Goal: Task Accomplishment & Management: Manage account settings

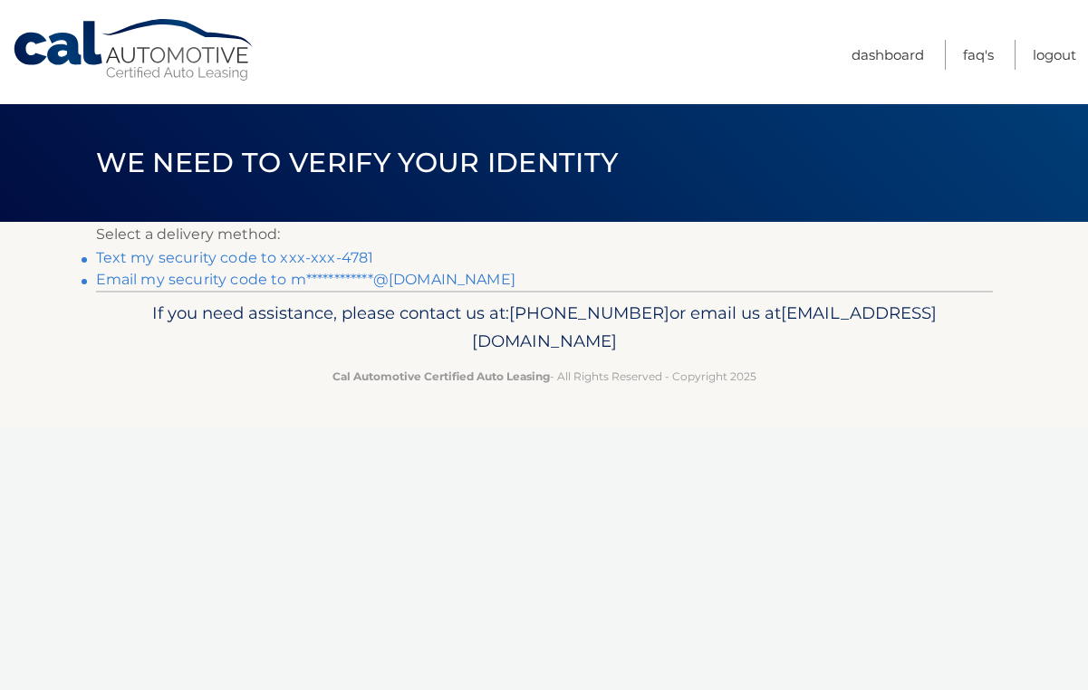
click at [305, 261] on link "Text my security code to xxx-xxx-4781" at bounding box center [235, 257] width 278 height 17
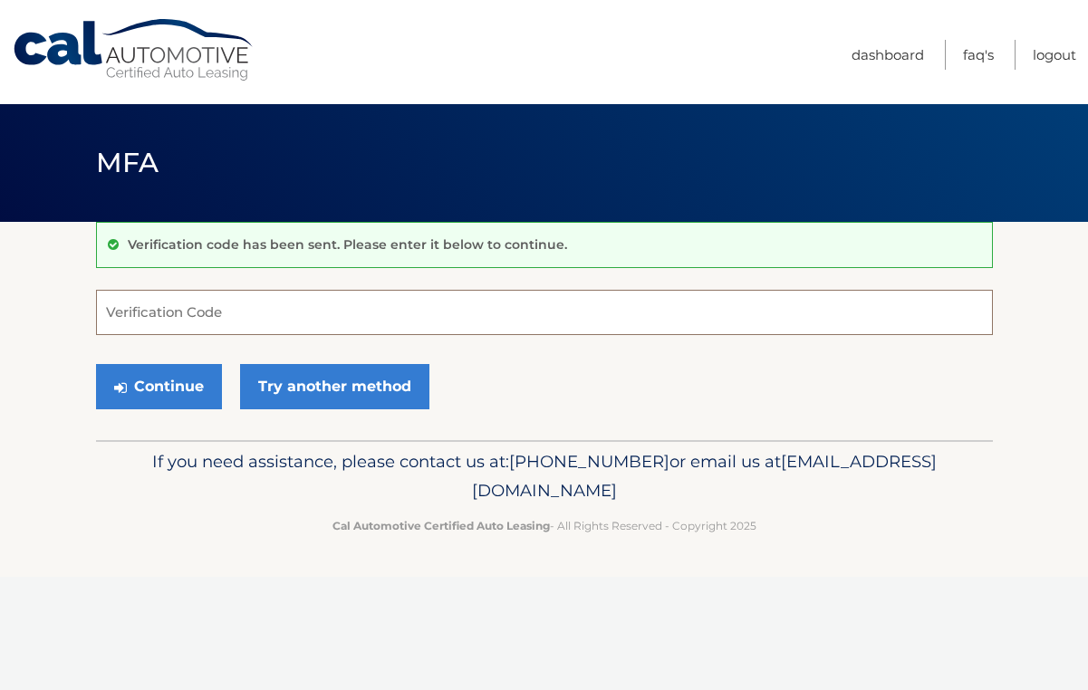
click at [197, 320] on input "Verification Code" at bounding box center [544, 312] width 897 height 45
type input "883637"
click at [156, 387] on button "Continue" at bounding box center [159, 386] width 126 height 45
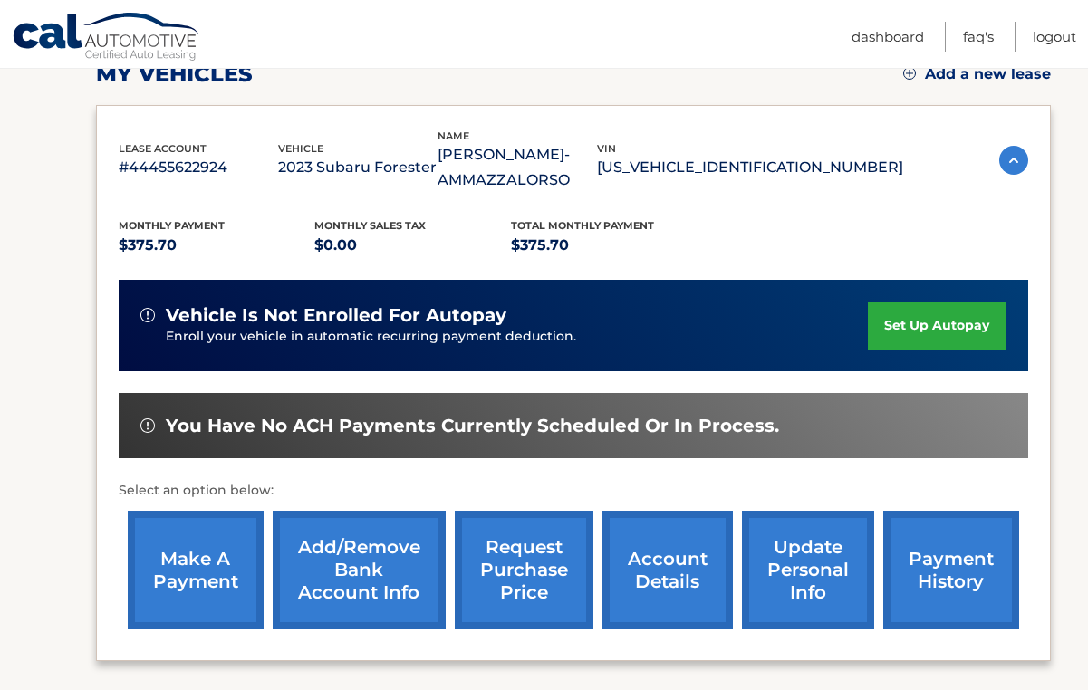
scroll to position [274, 0]
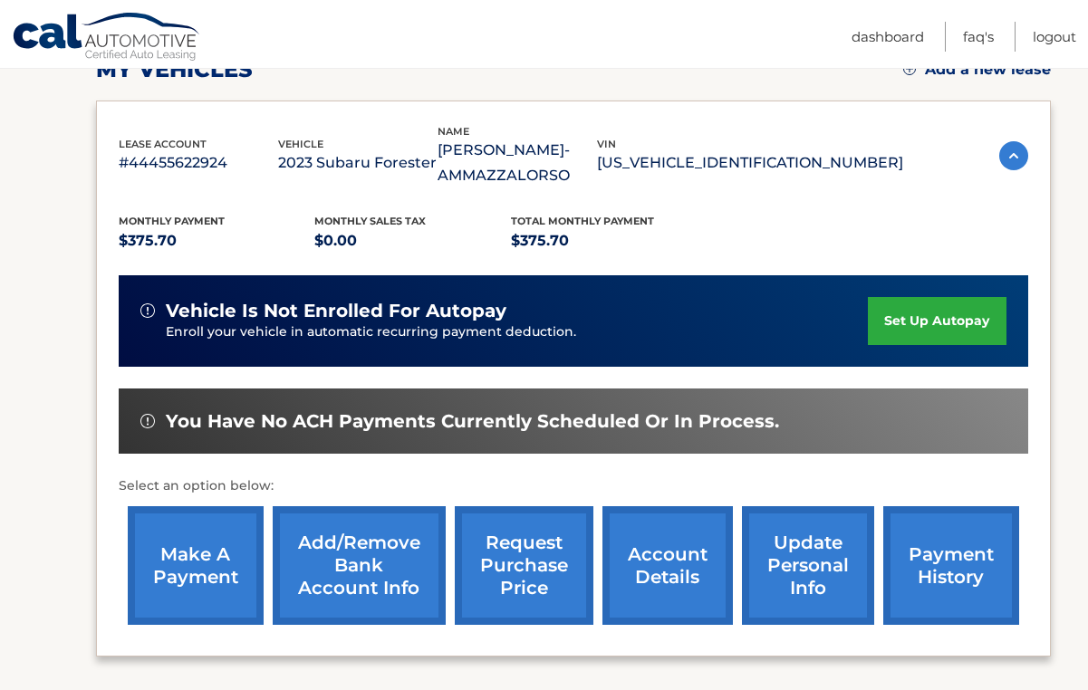
click at [955, 569] on link "payment history" at bounding box center [951, 565] width 136 height 119
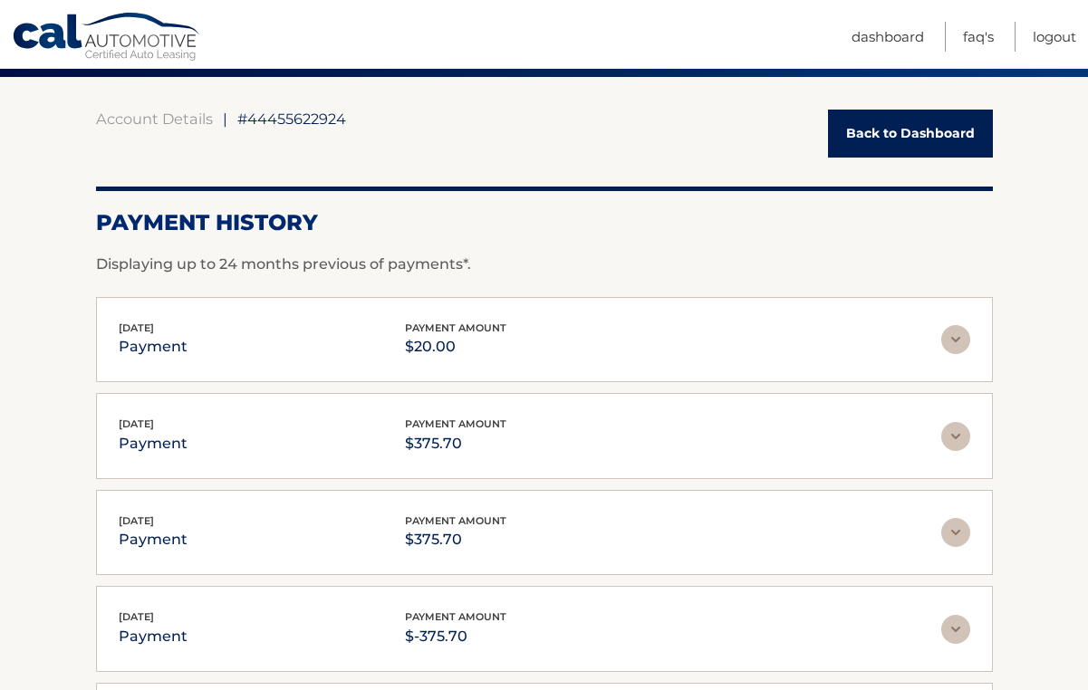
scroll to position [147, 0]
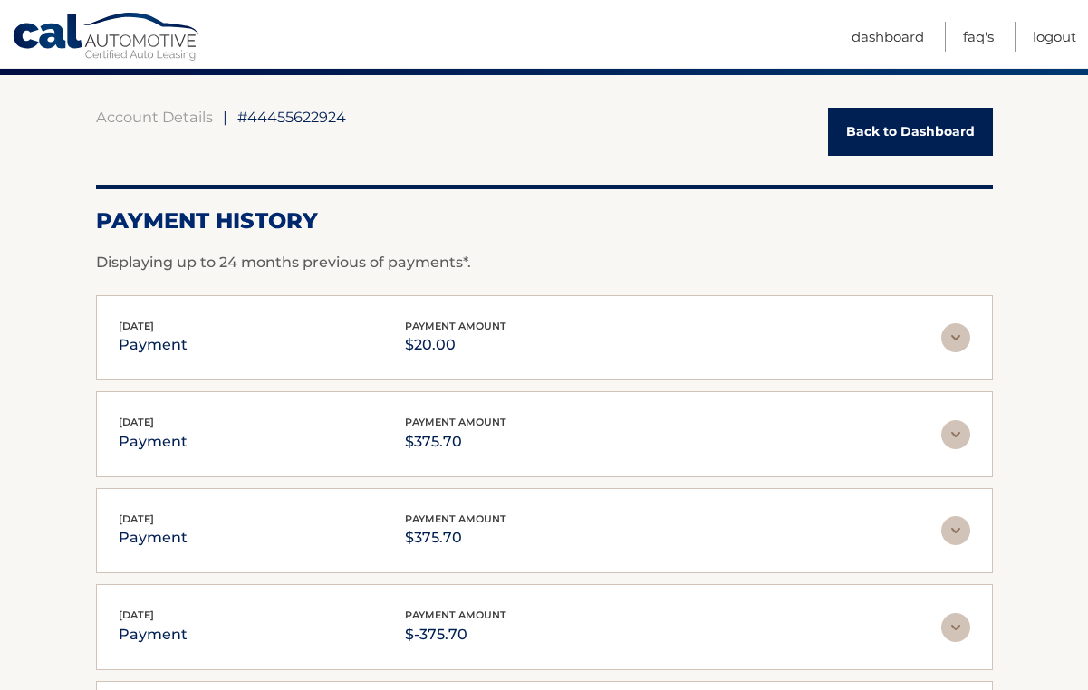
click at [959, 532] on img at bounding box center [955, 530] width 29 height 29
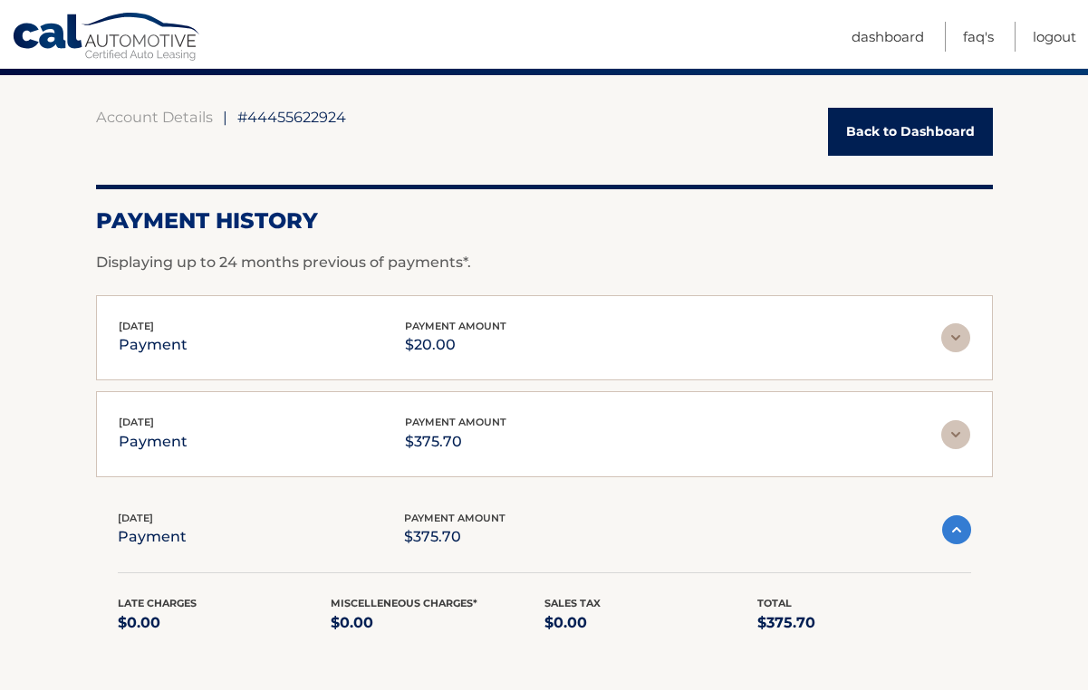
click at [959, 532] on img at bounding box center [956, 529] width 29 height 29
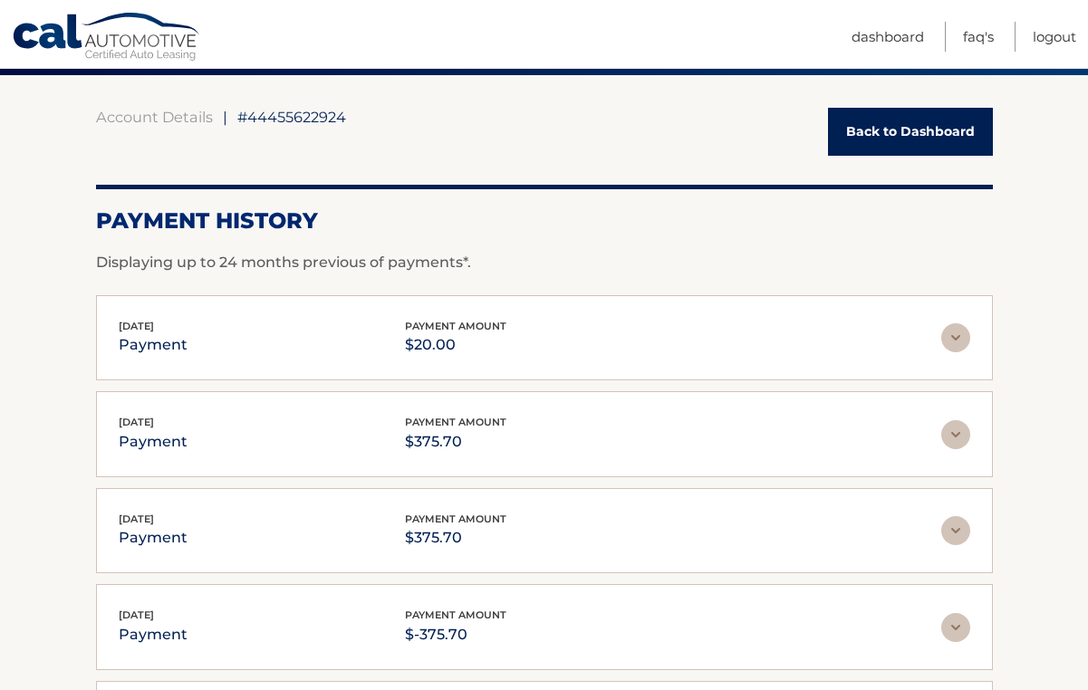
click at [959, 532] on img at bounding box center [955, 530] width 29 height 29
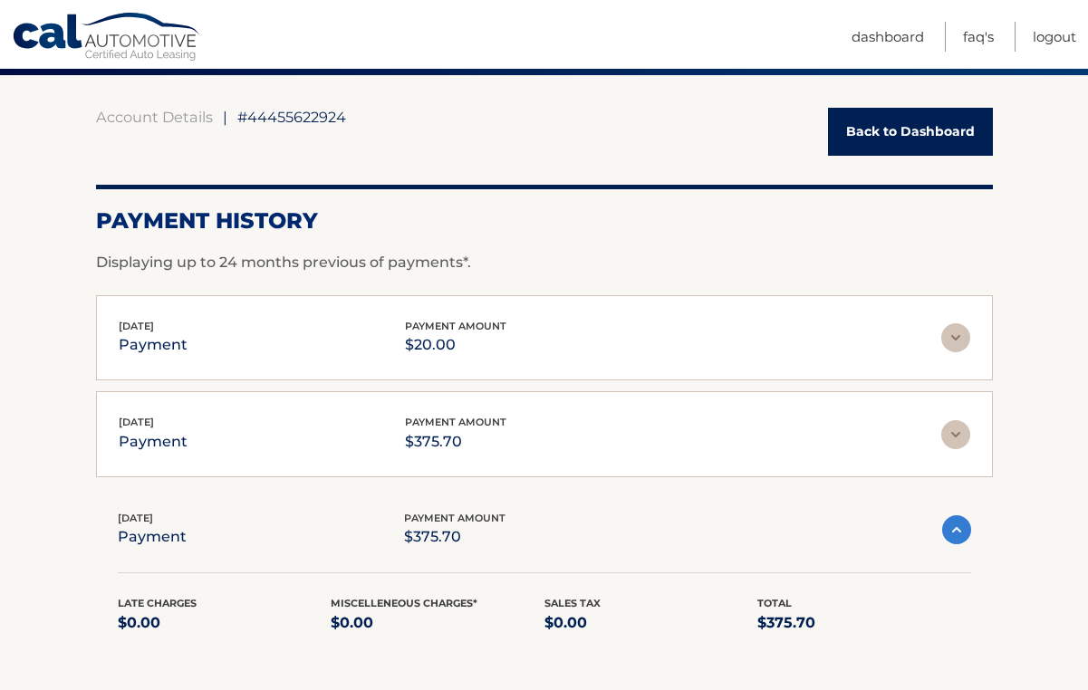
click at [959, 532] on img at bounding box center [956, 529] width 29 height 29
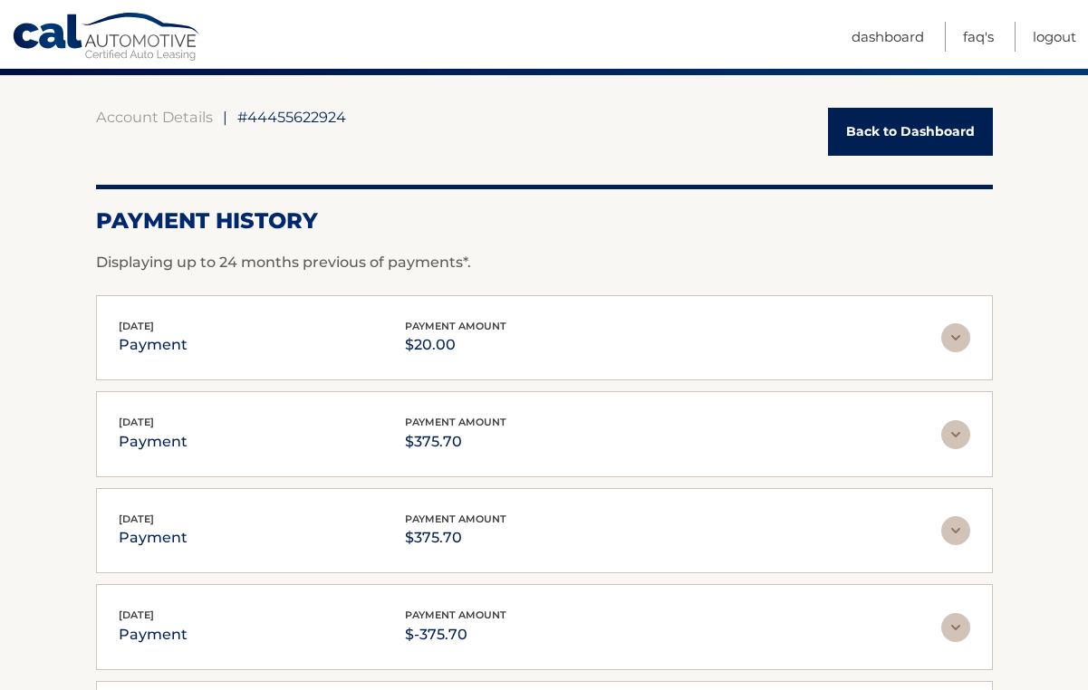
click at [957, 631] on img at bounding box center [955, 627] width 29 height 29
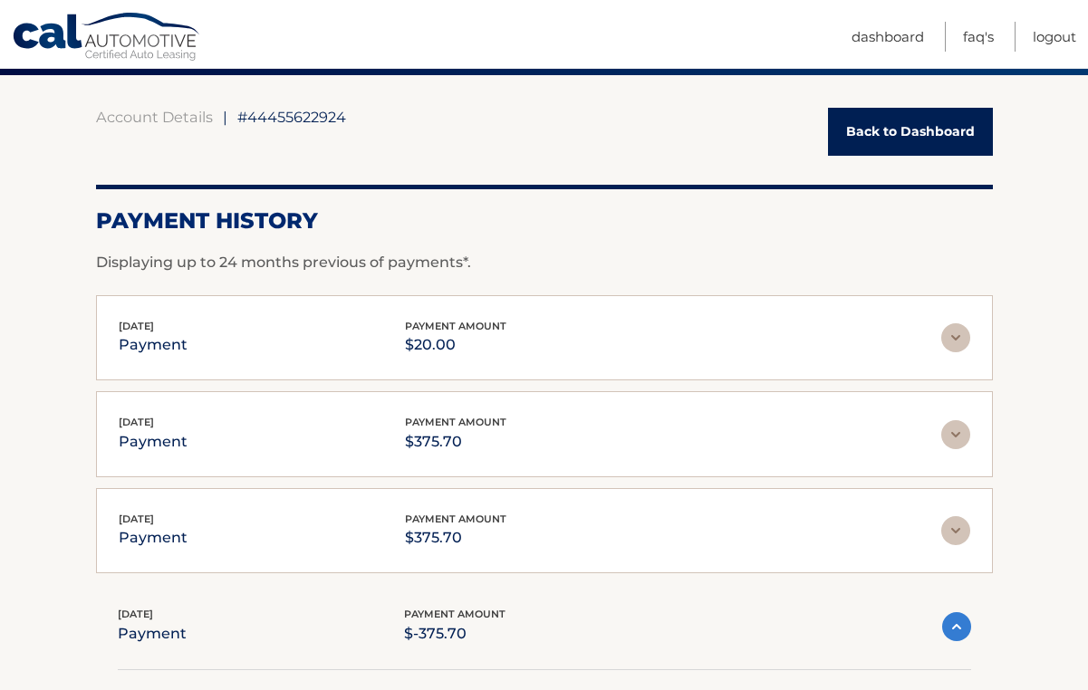
click at [957, 626] on img at bounding box center [956, 626] width 29 height 29
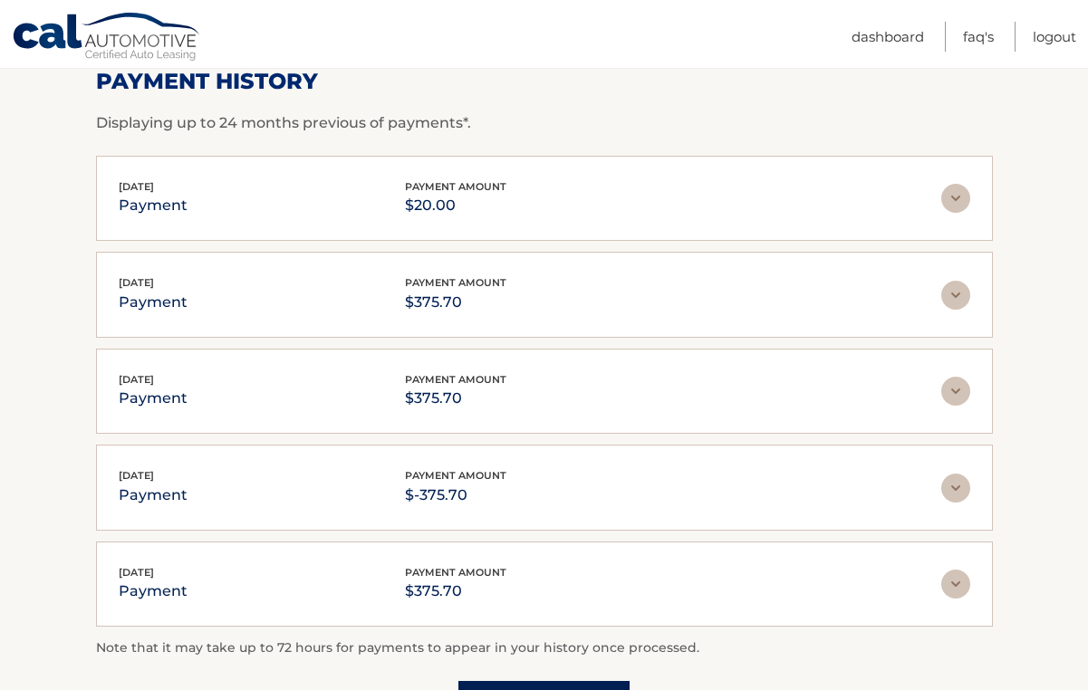
scroll to position [278, 0]
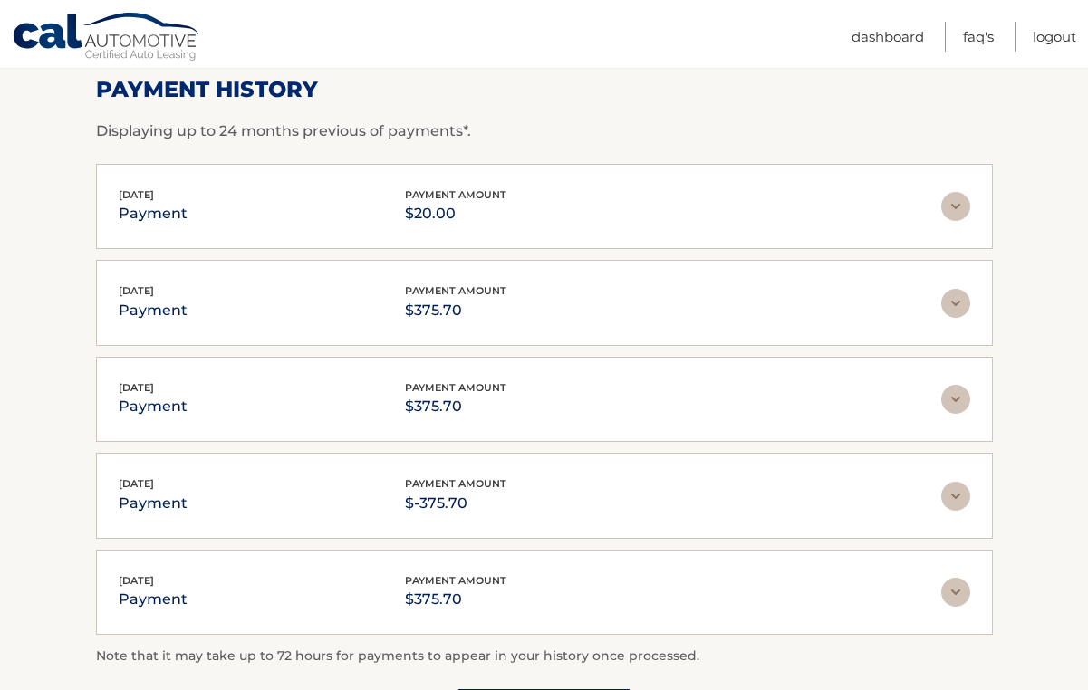
click at [957, 493] on img at bounding box center [955, 496] width 29 height 29
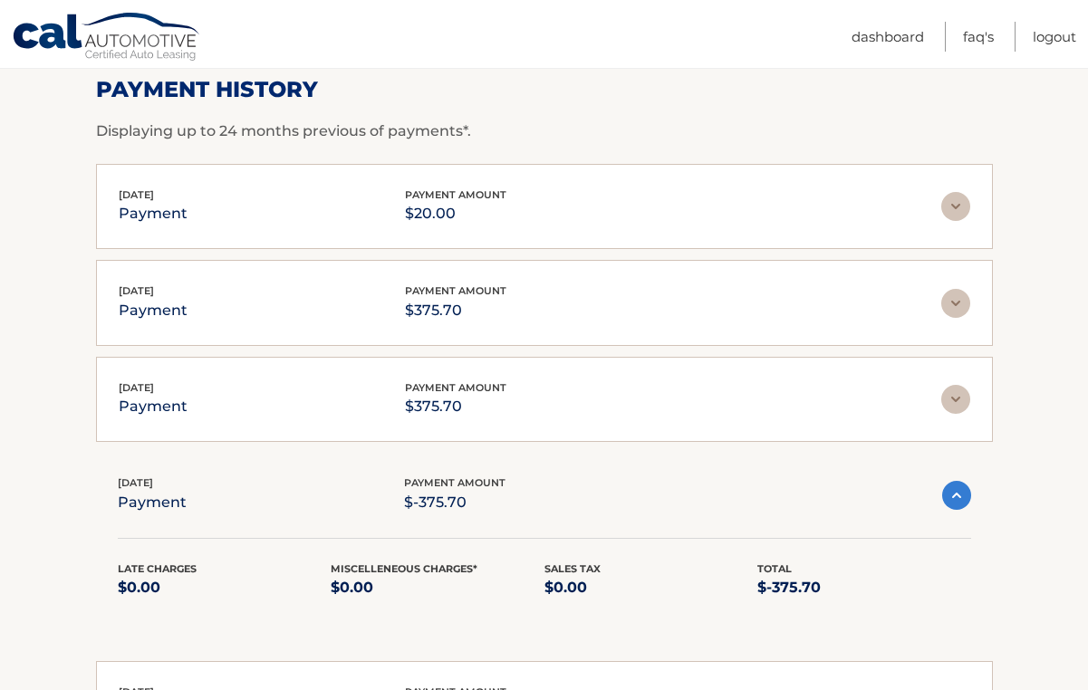
click at [957, 493] on img at bounding box center [956, 495] width 29 height 29
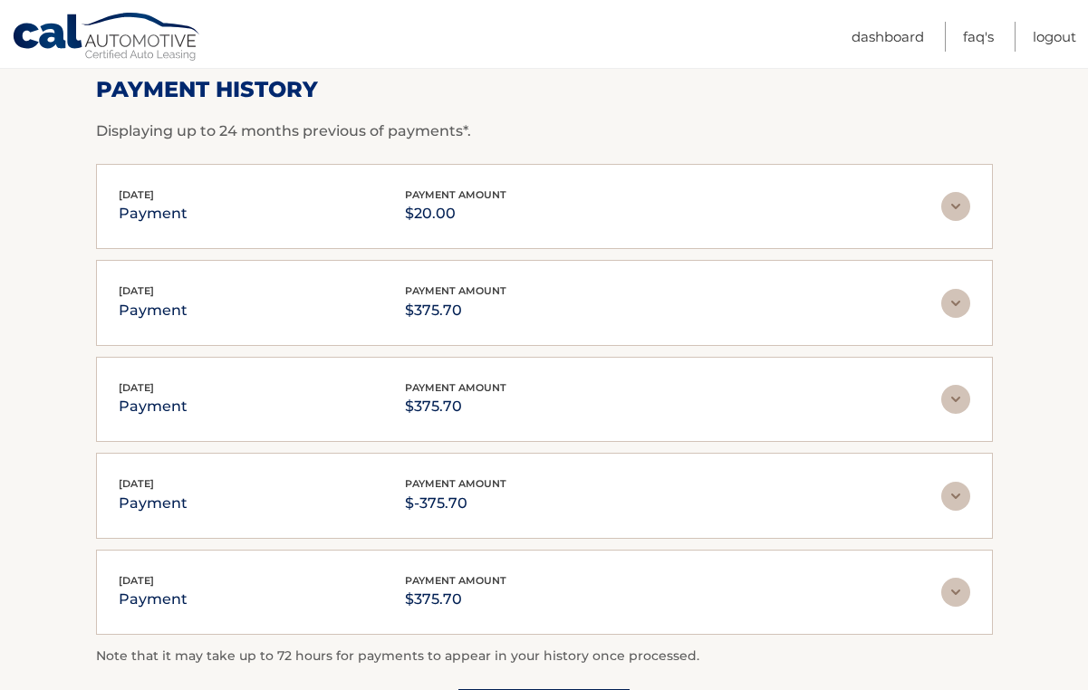
click at [956, 395] on img at bounding box center [955, 399] width 29 height 29
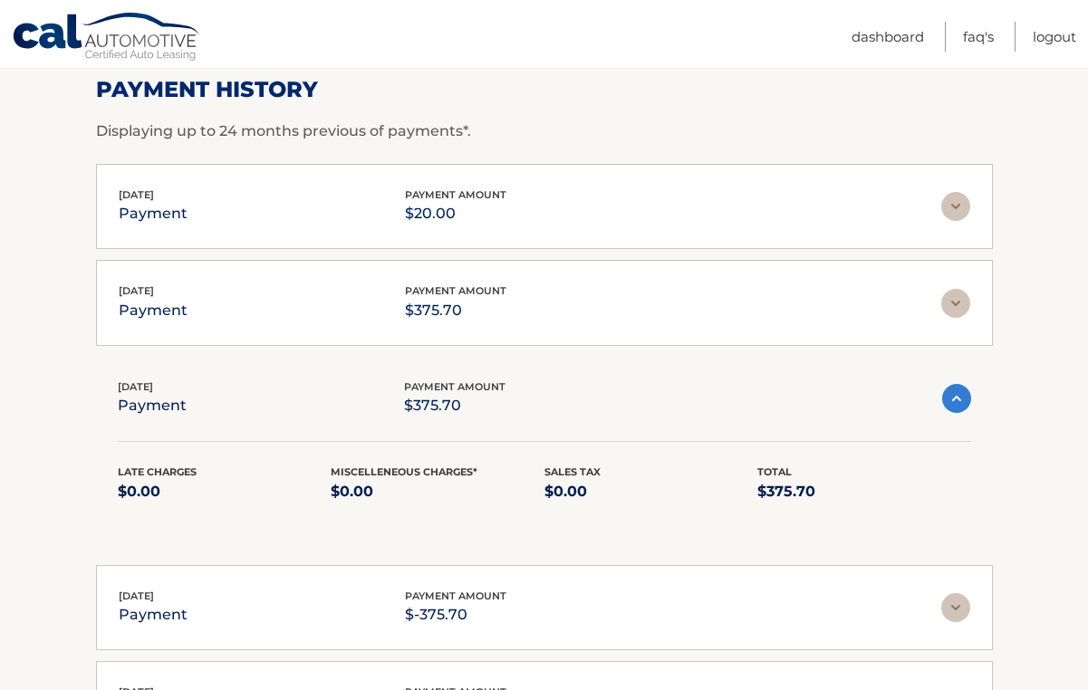
click at [955, 394] on img at bounding box center [956, 398] width 29 height 29
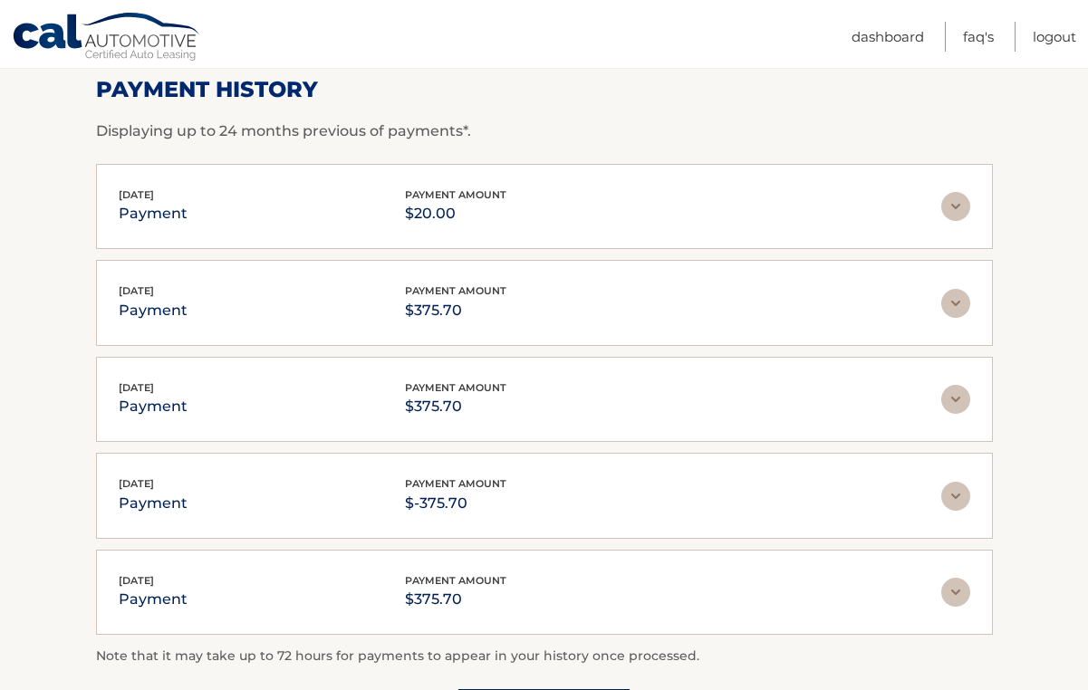
click at [953, 303] on img at bounding box center [955, 303] width 29 height 29
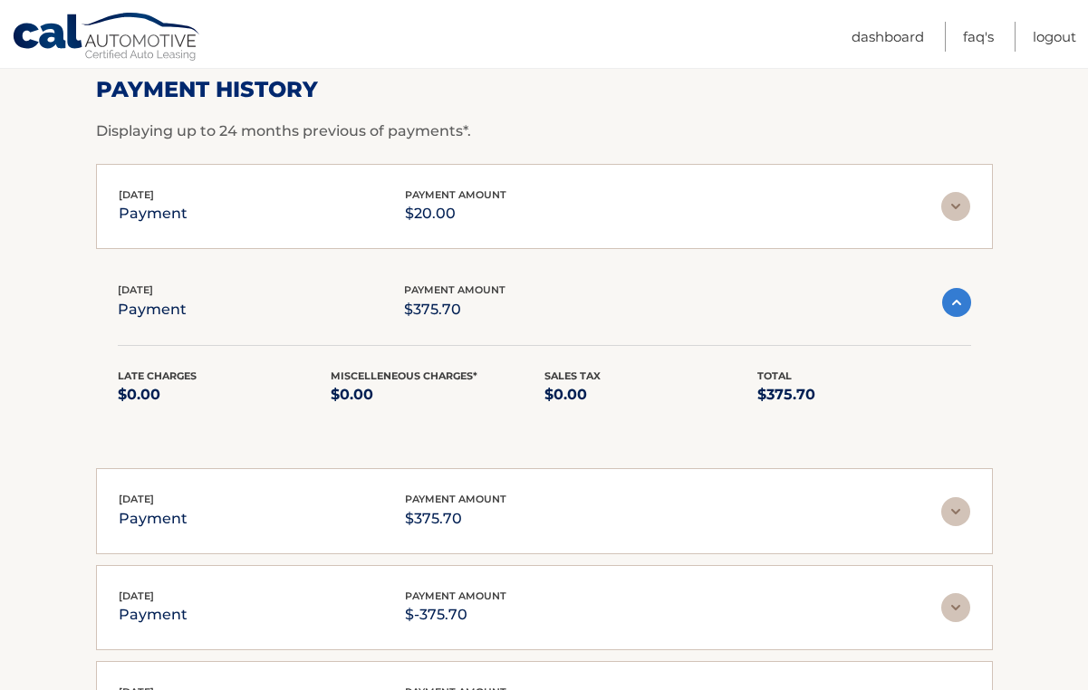
click at [953, 303] on img at bounding box center [956, 302] width 29 height 29
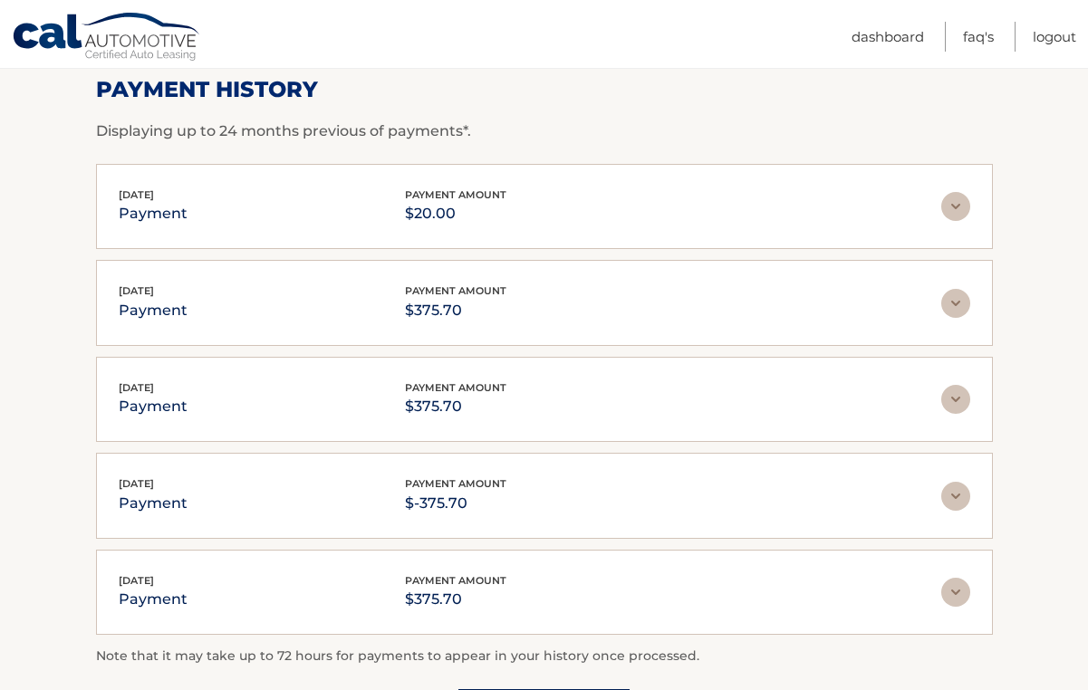
click at [950, 305] on img at bounding box center [955, 303] width 29 height 29
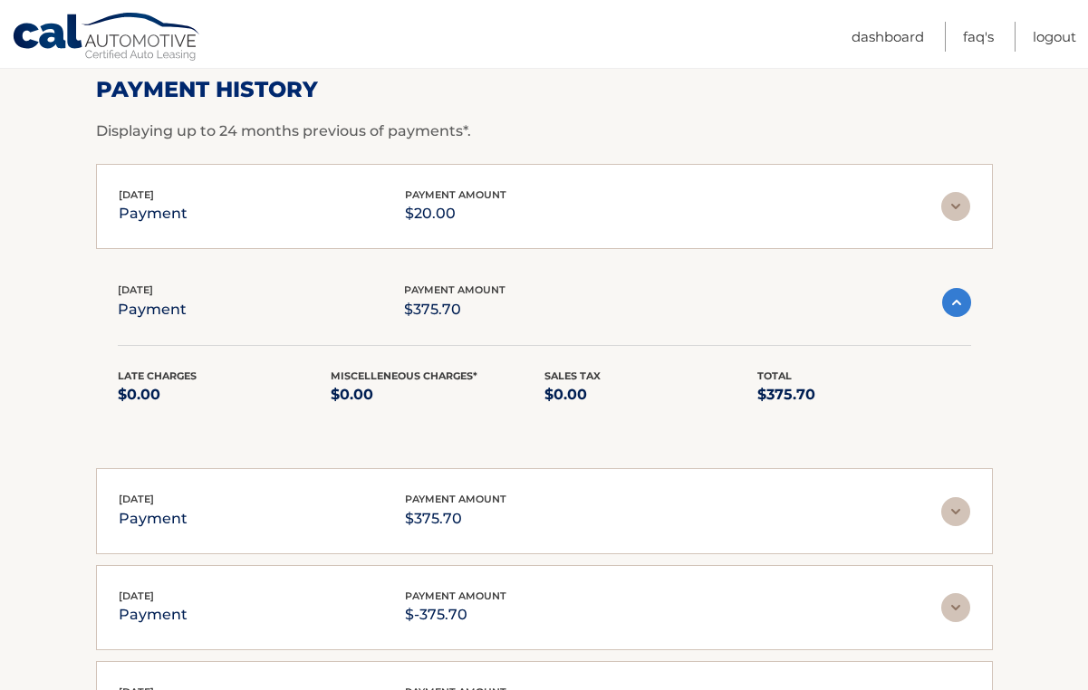
click at [950, 304] on img at bounding box center [956, 302] width 29 height 29
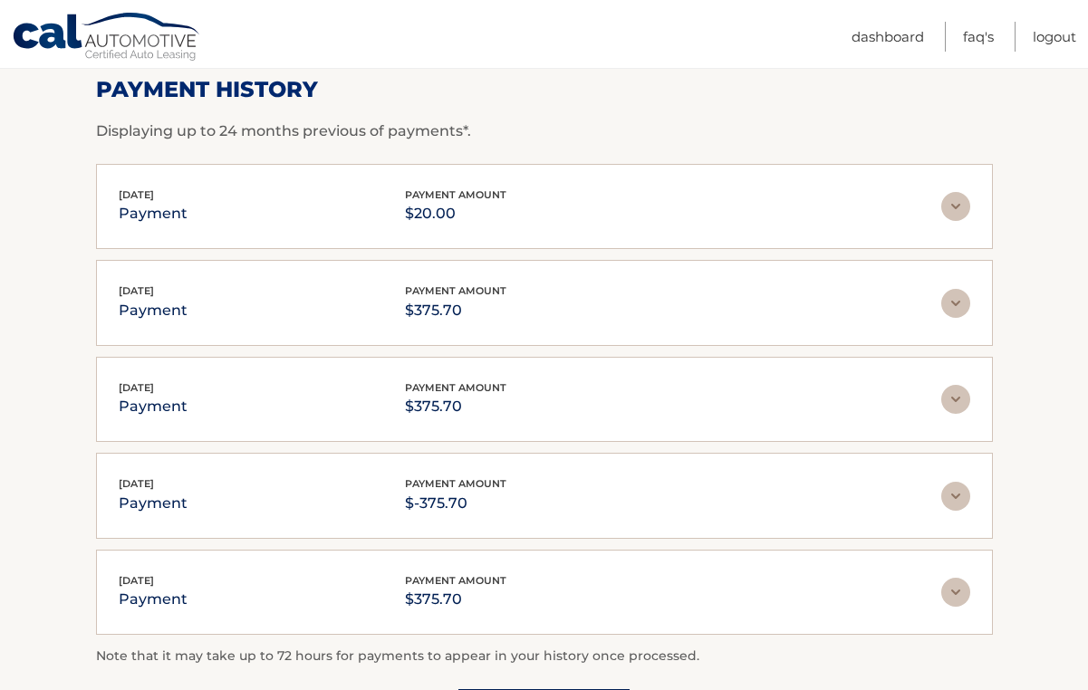
click at [954, 205] on img at bounding box center [955, 206] width 29 height 29
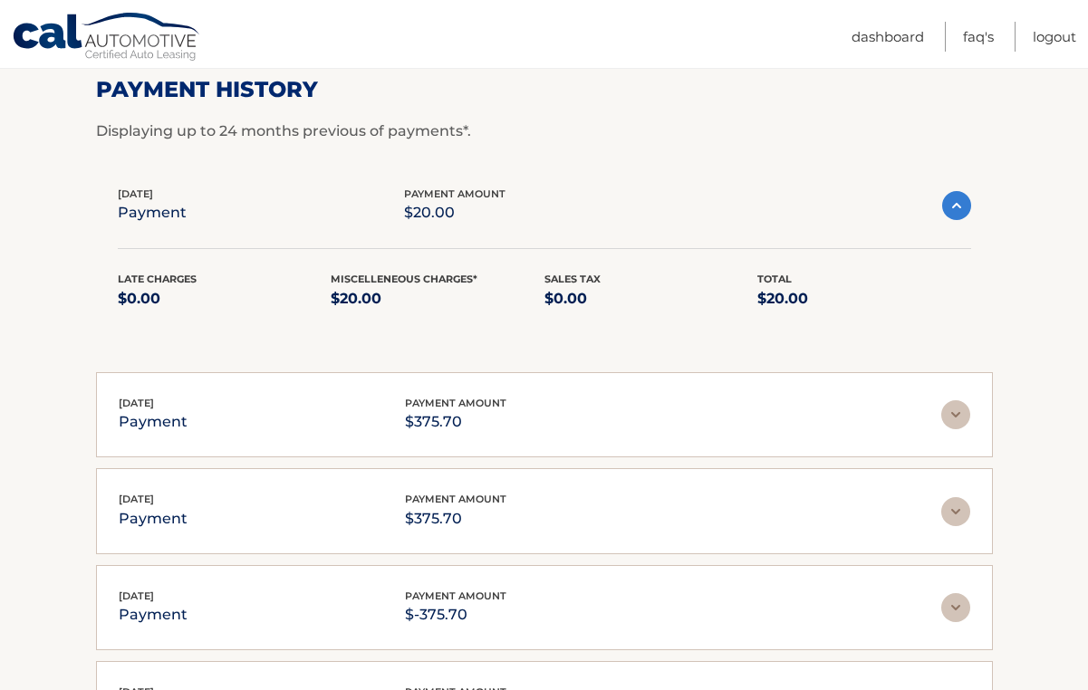
click at [954, 205] on img at bounding box center [956, 205] width 29 height 29
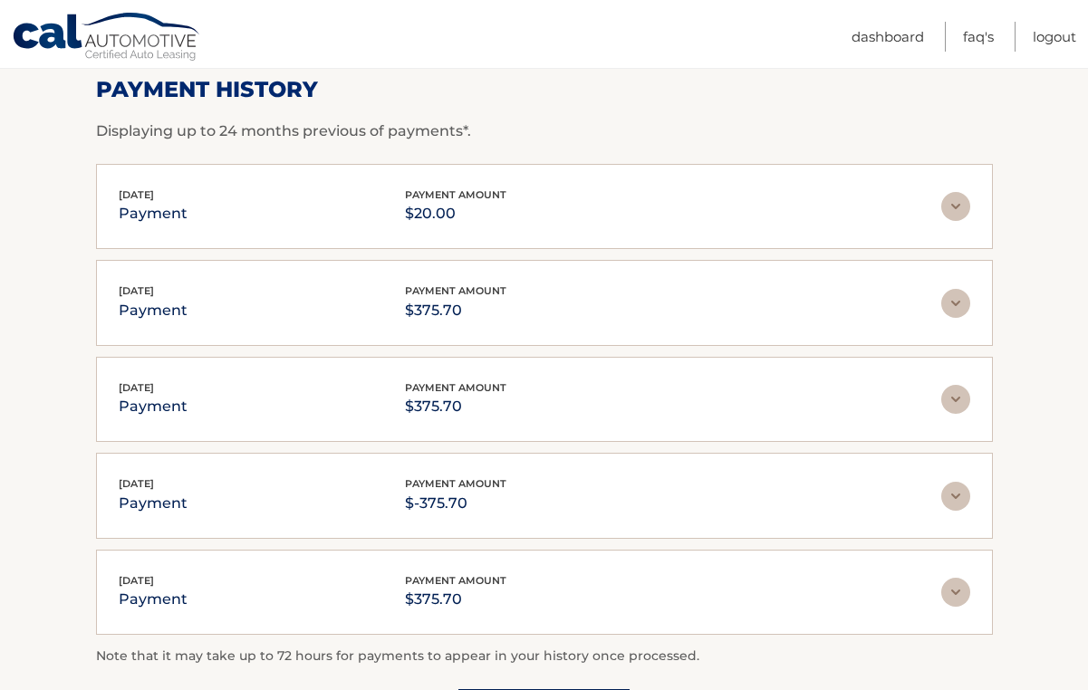
click at [955, 304] on img at bounding box center [955, 303] width 29 height 29
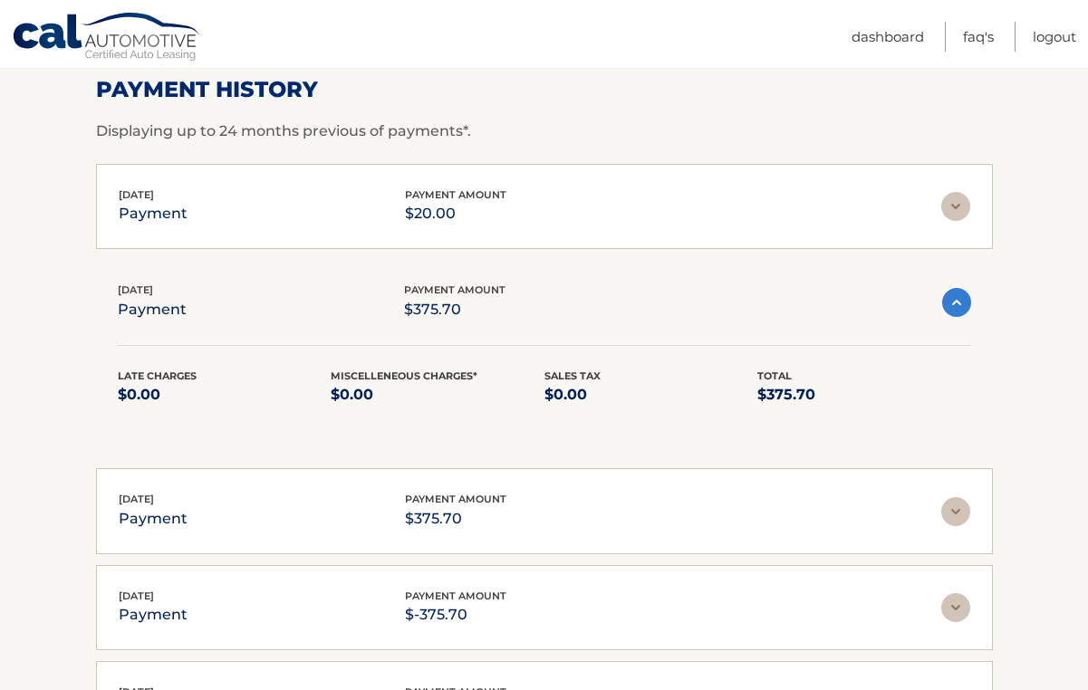
click at [955, 304] on img at bounding box center [956, 302] width 29 height 29
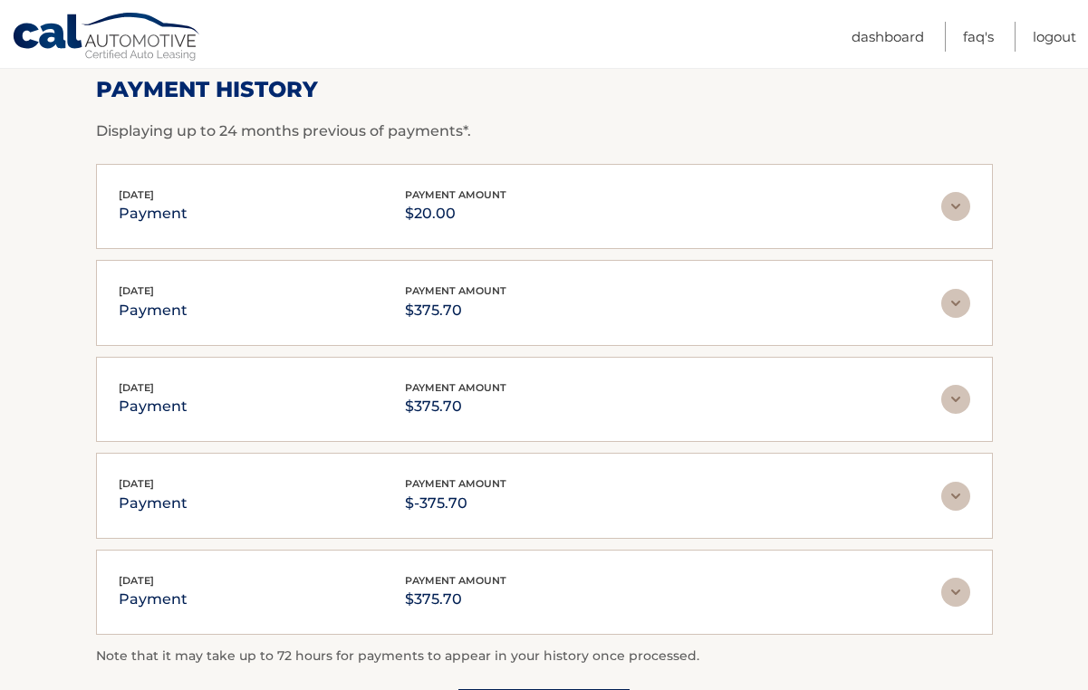
click at [952, 398] on img at bounding box center [955, 399] width 29 height 29
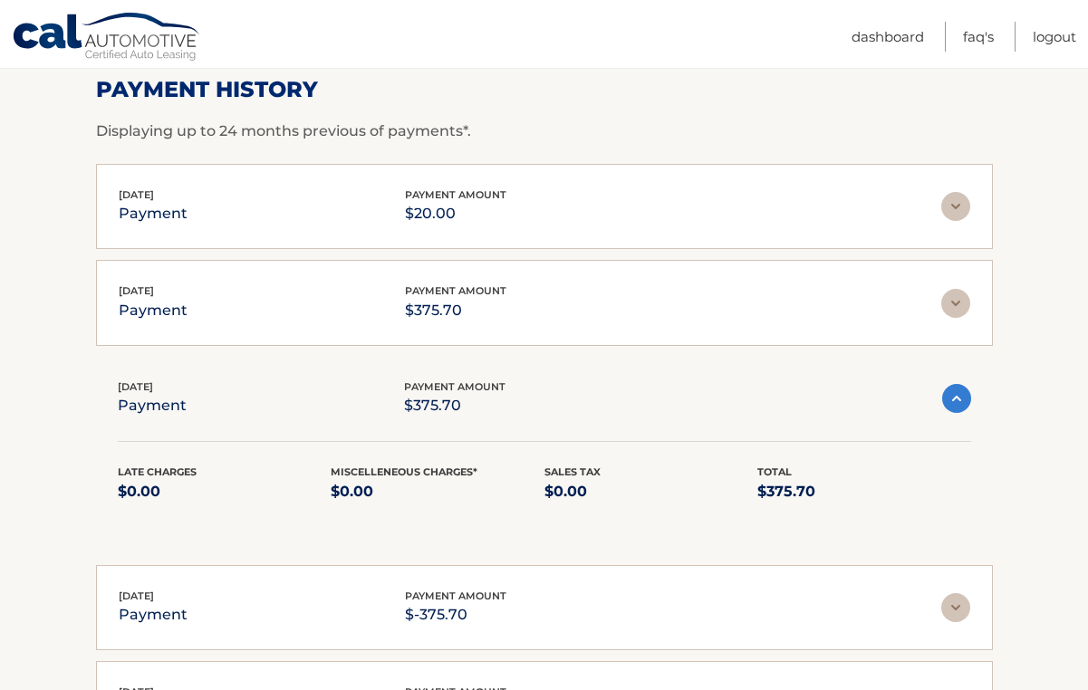
click at [952, 606] on img at bounding box center [955, 607] width 29 height 29
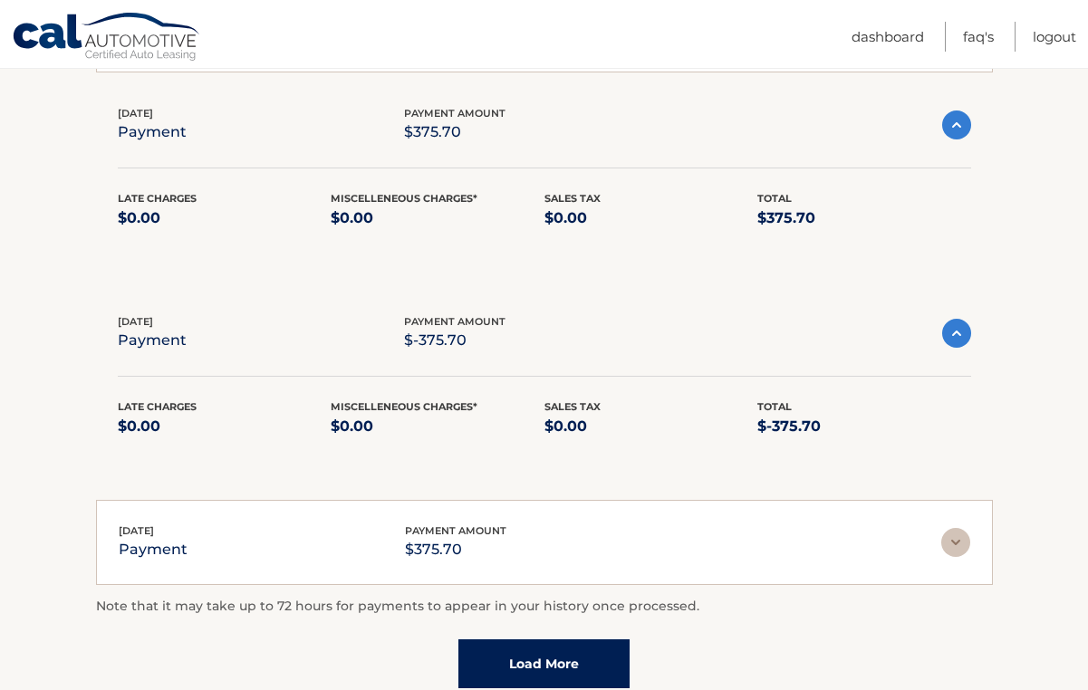
scroll to position [553, 0]
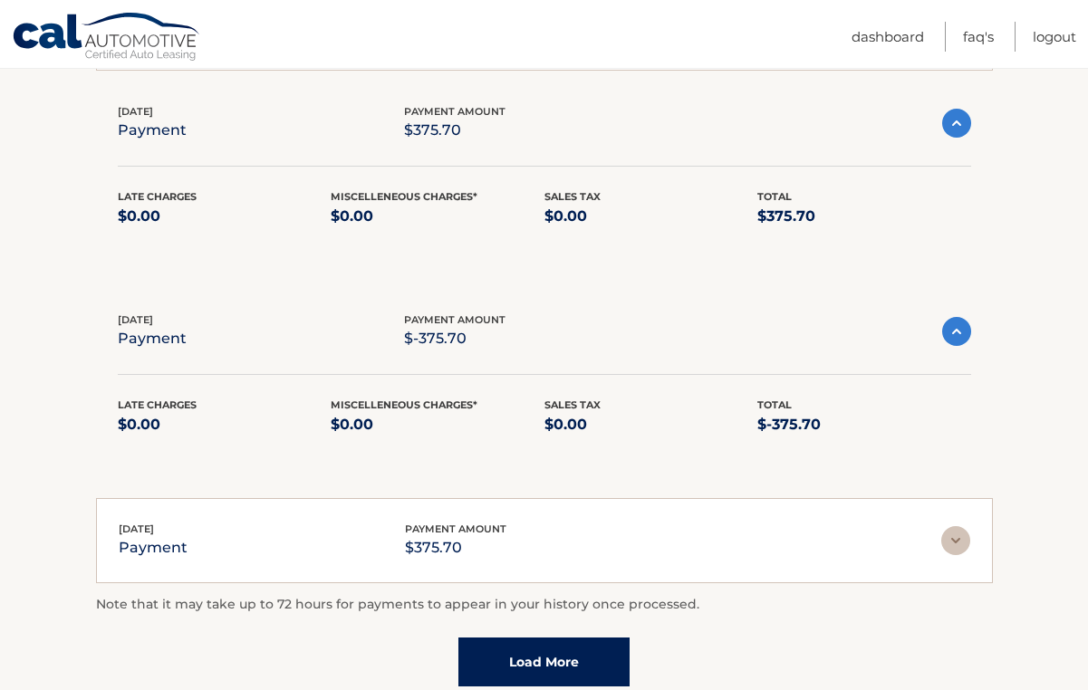
click at [959, 541] on img at bounding box center [955, 540] width 29 height 29
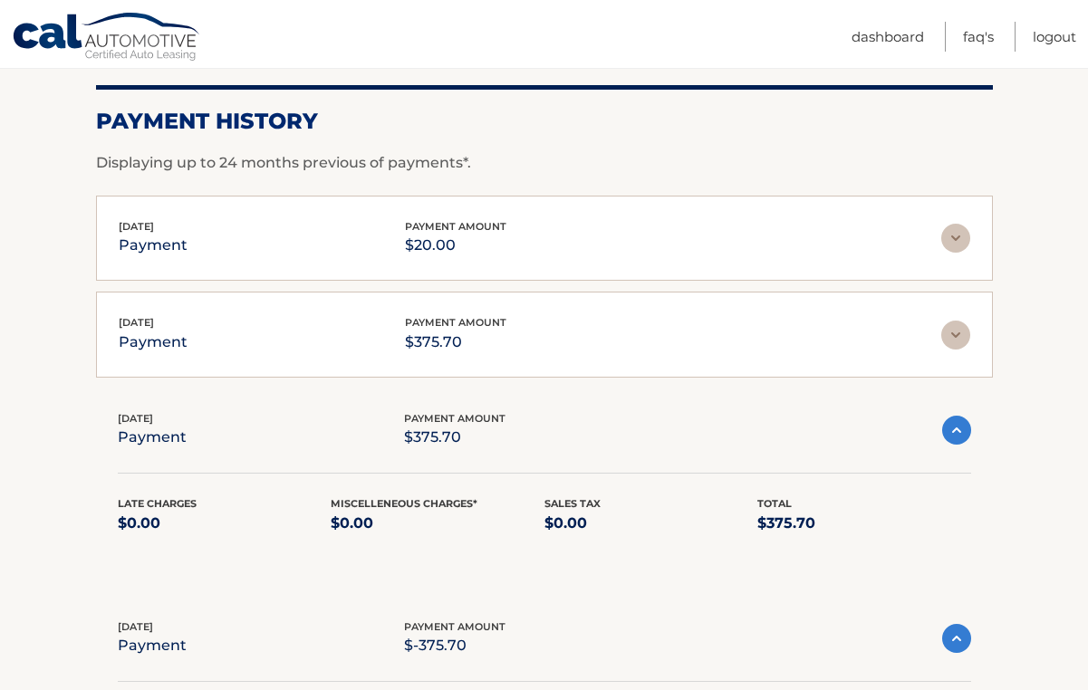
scroll to position [234, 0]
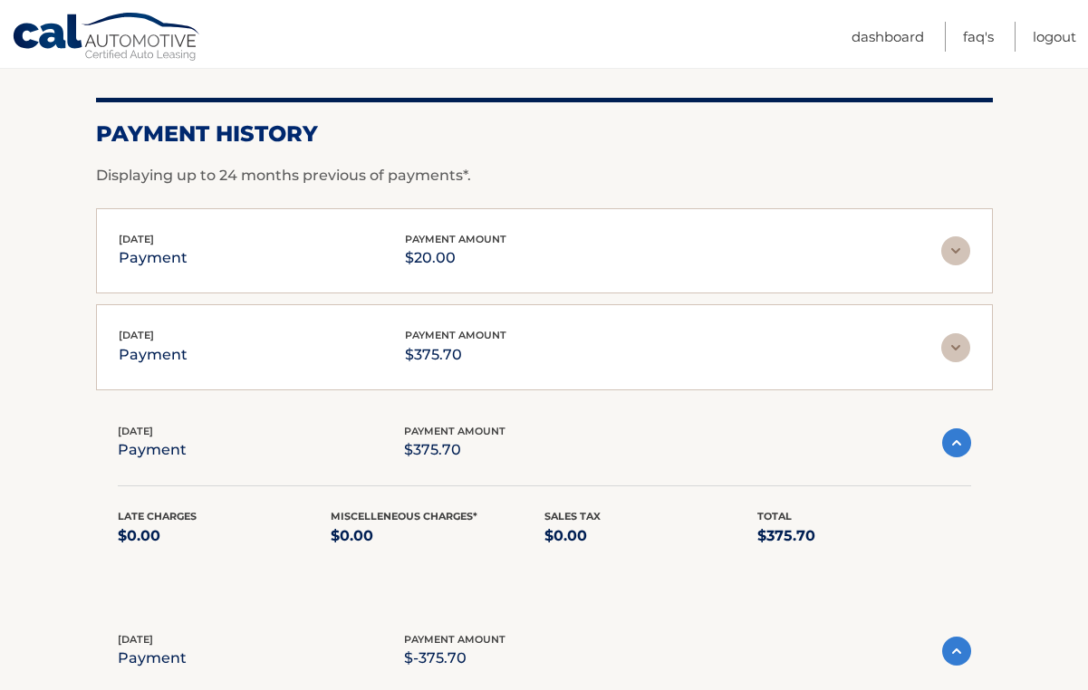
click at [953, 350] on img at bounding box center [955, 347] width 29 height 29
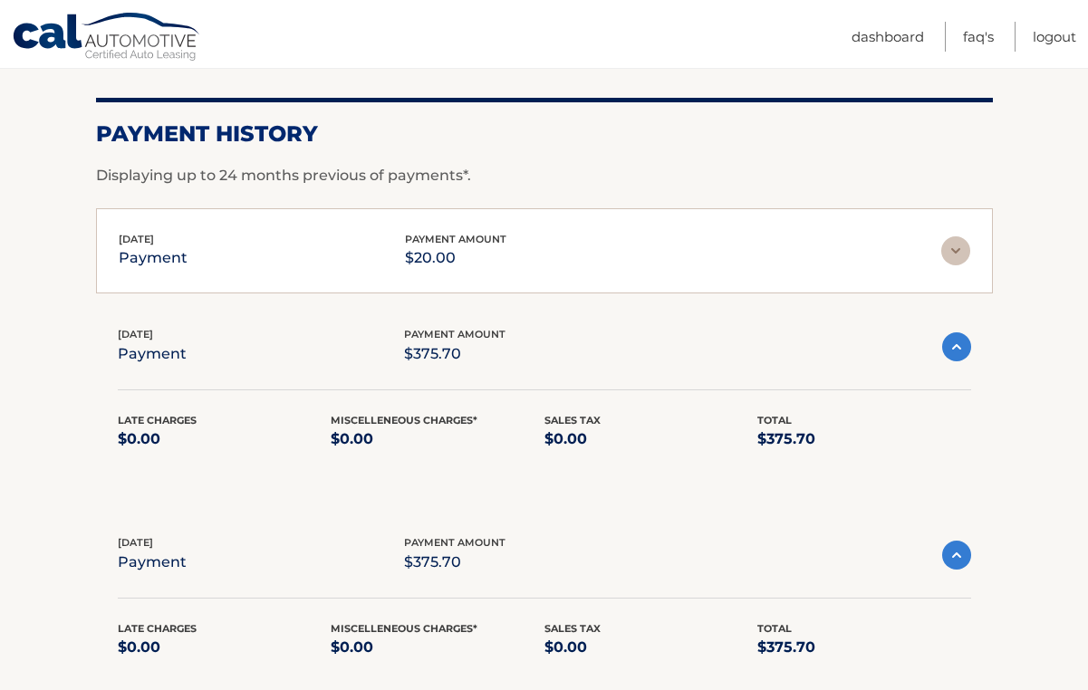
click at [953, 350] on img at bounding box center [956, 346] width 29 height 29
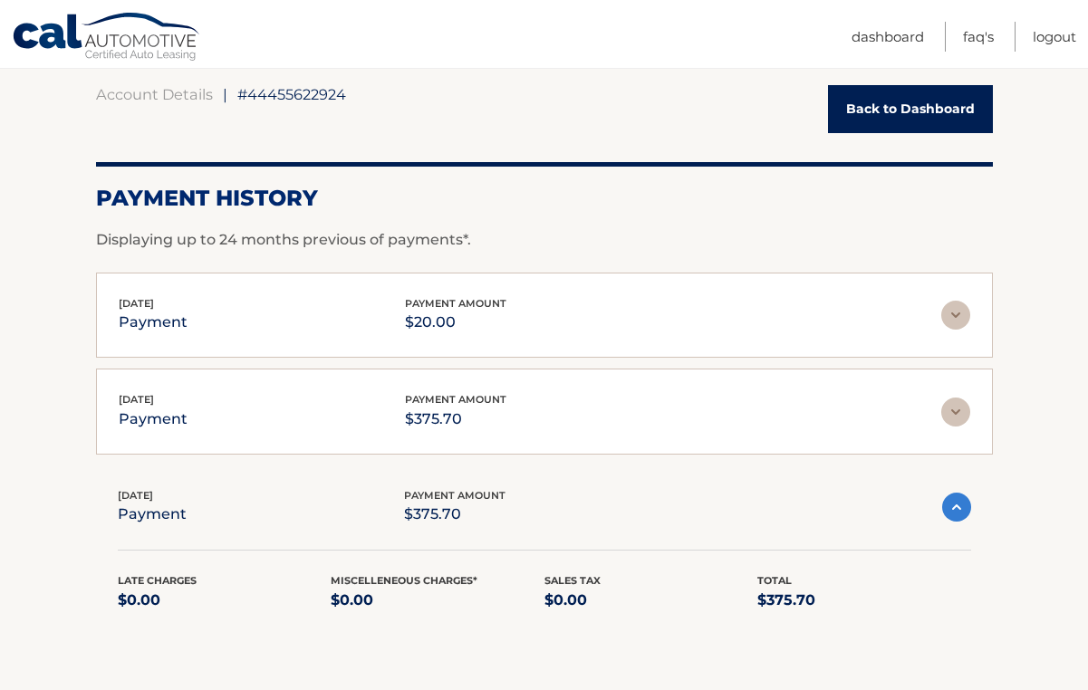
scroll to position [169, 0]
click at [954, 318] on img at bounding box center [955, 315] width 29 height 29
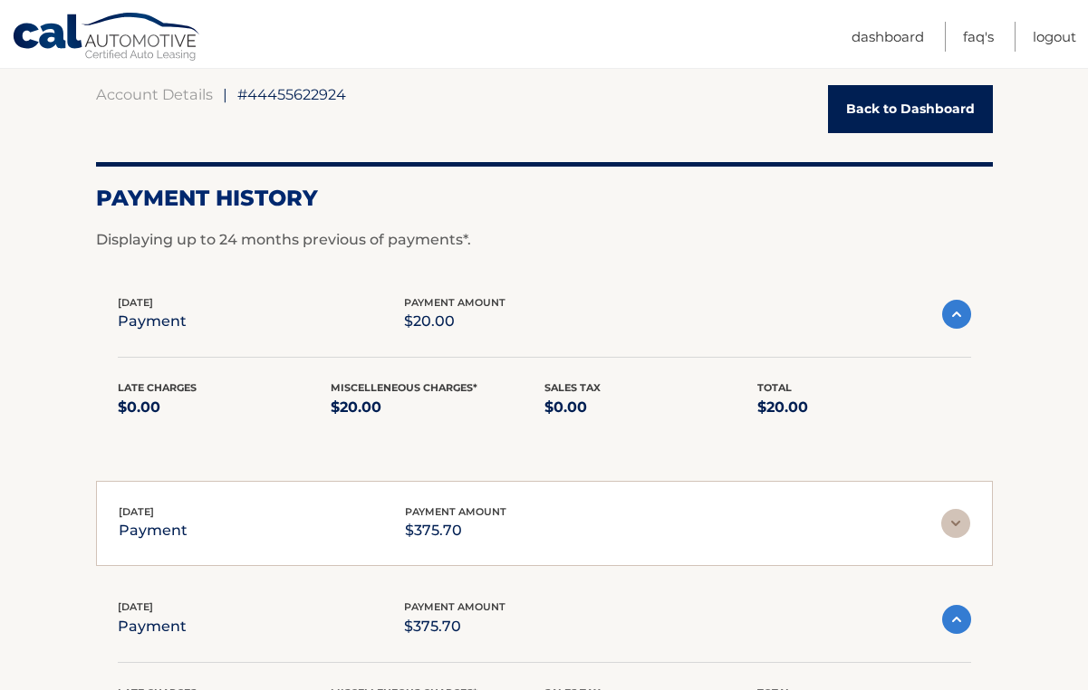
click at [954, 318] on img at bounding box center [956, 314] width 29 height 29
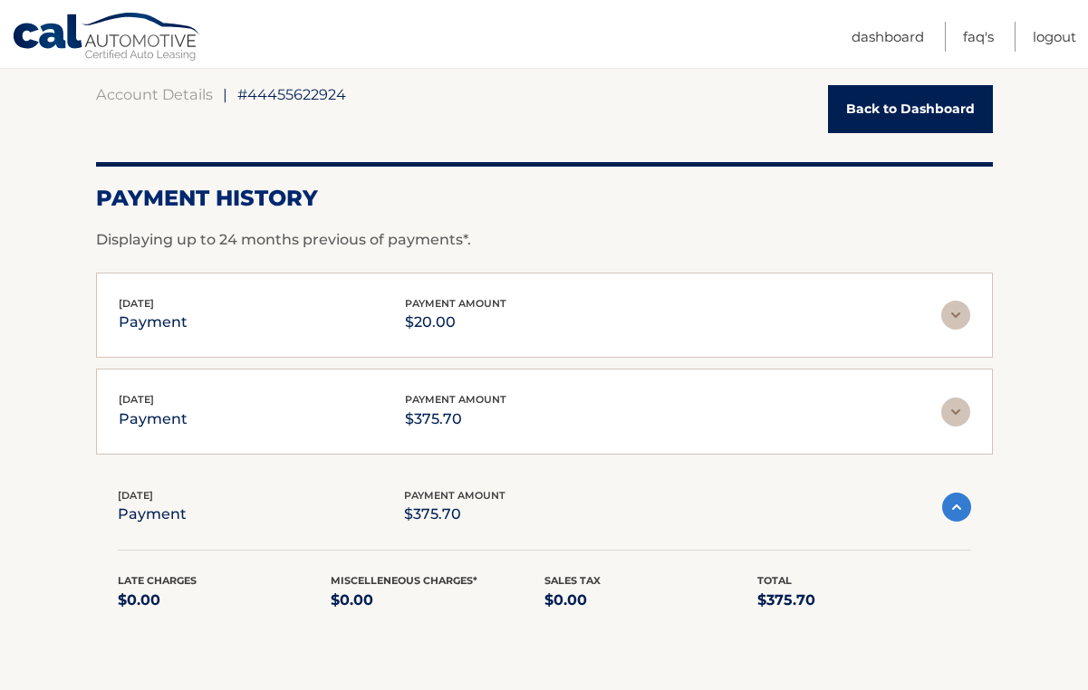
click at [901, 112] on link "Back to Dashboard" at bounding box center [910, 109] width 165 height 48
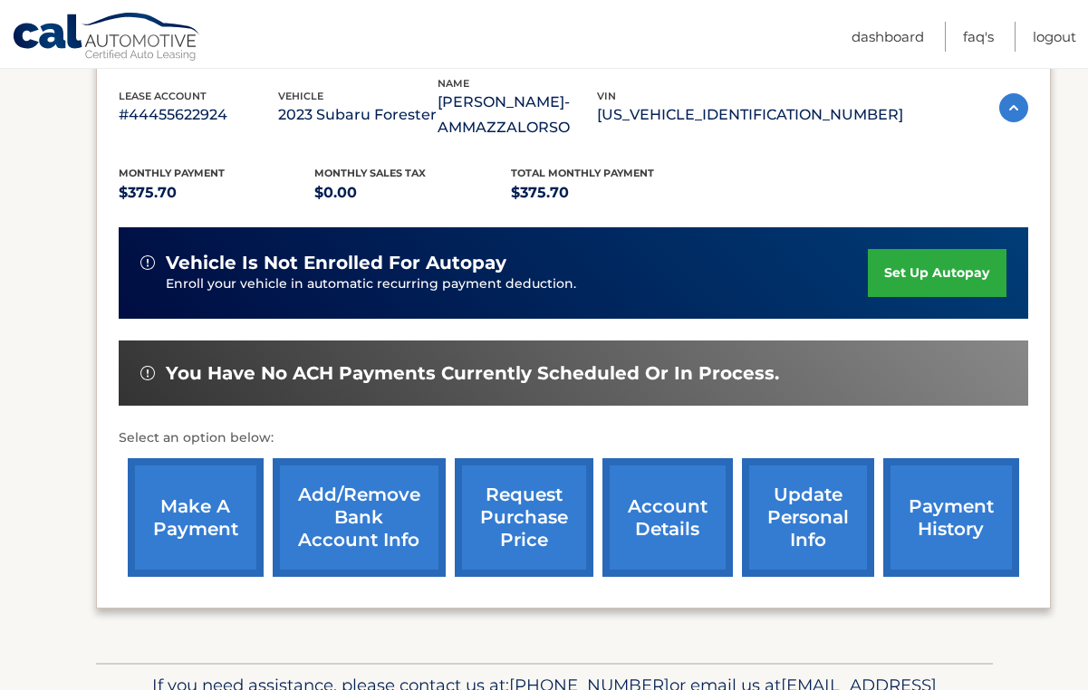
scroll to position [335, 0]
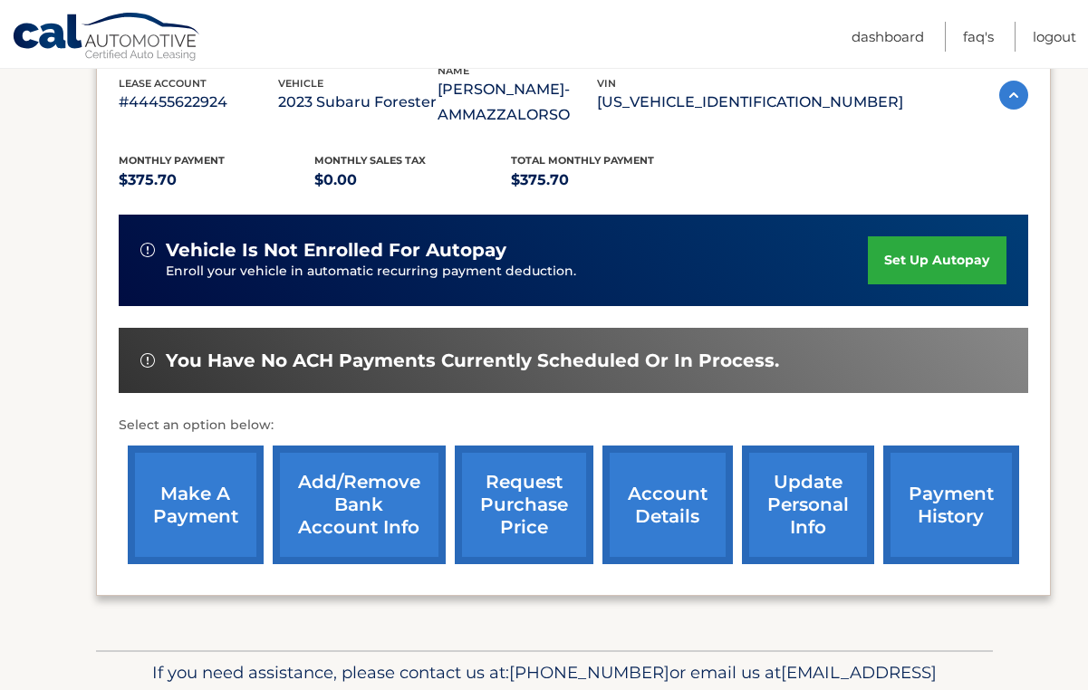
click at [197, 507] on link "make a payment" at bounding box center [196, 505] width 136 height 119
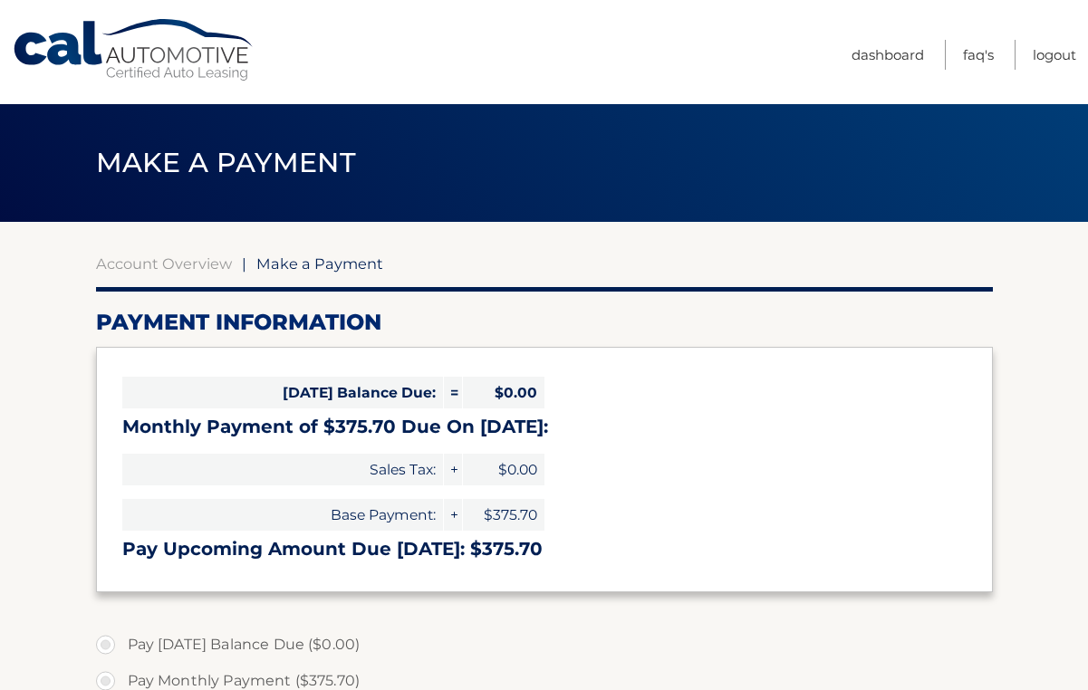
select select "NmQyODRiY2ItODlhMy00YzcxLTg3YmItMzdiMmM4MmNjYTQx"
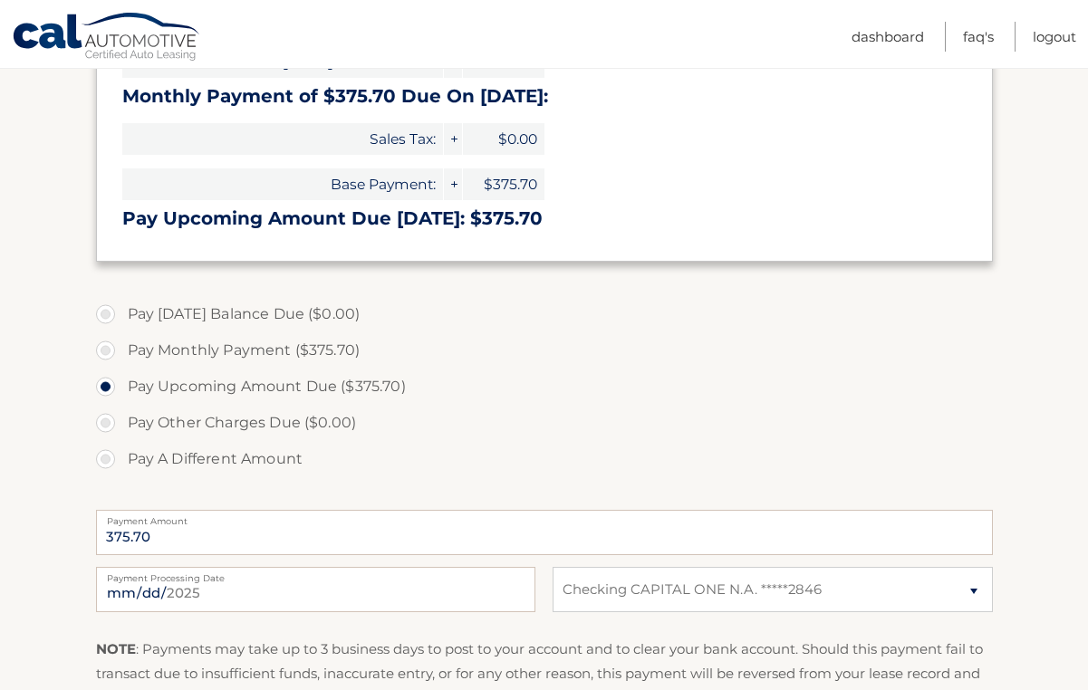
scroll to position [354, 0]
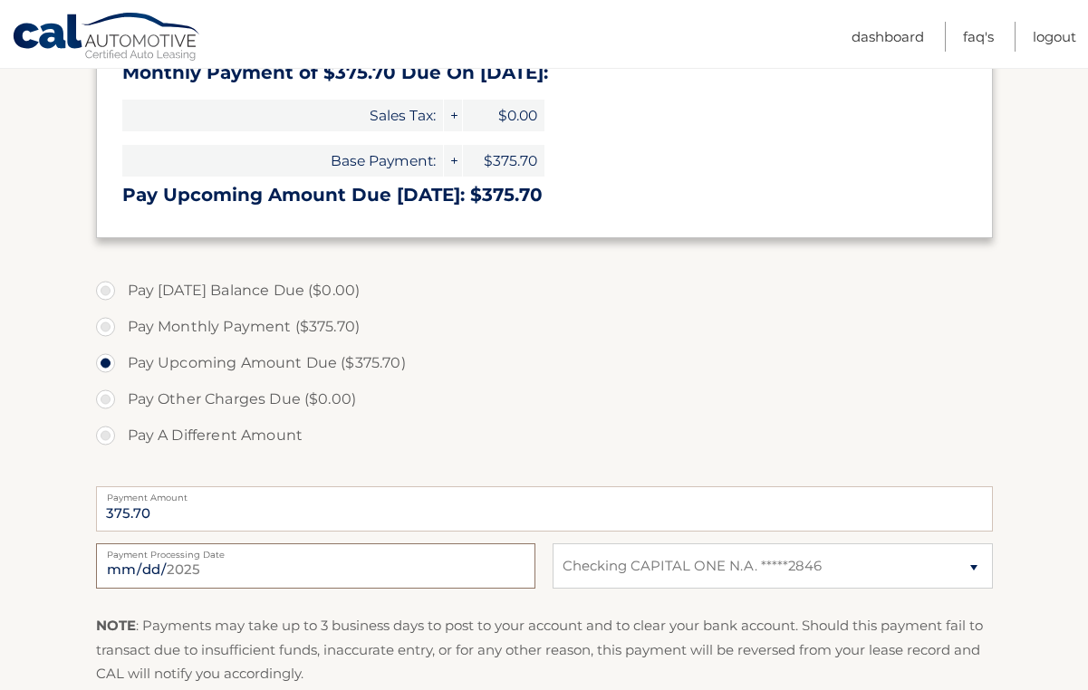
click at [179, 569] on input "[DATE]" at bounding box center [315, 565] width 439 height 45
type input "[DATE]"
click at [973, 567] on select "Select Bank Account Checking CAPITAL ONE N.A. *****2846" at bounding box center [771, 565] width 439 height 45
click at [552, 543] on select "Select Bank Account Checking CAPITAL ONE N.A. *****2846" at bounding box center [771, 565] width 439 height 45
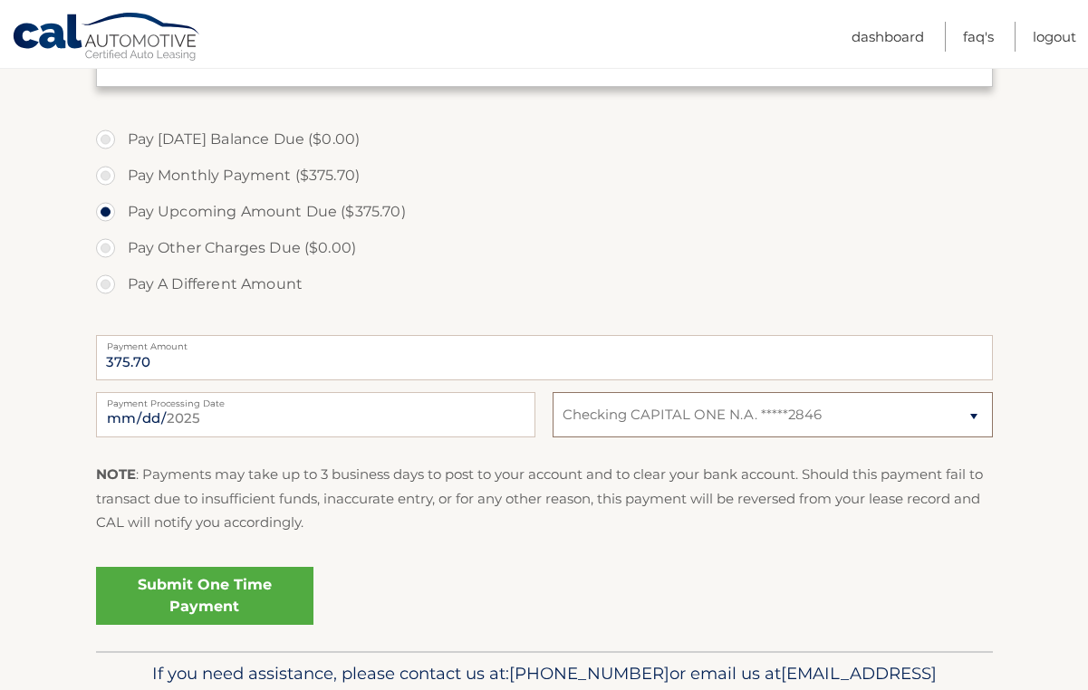
scroll to position [513, 0]
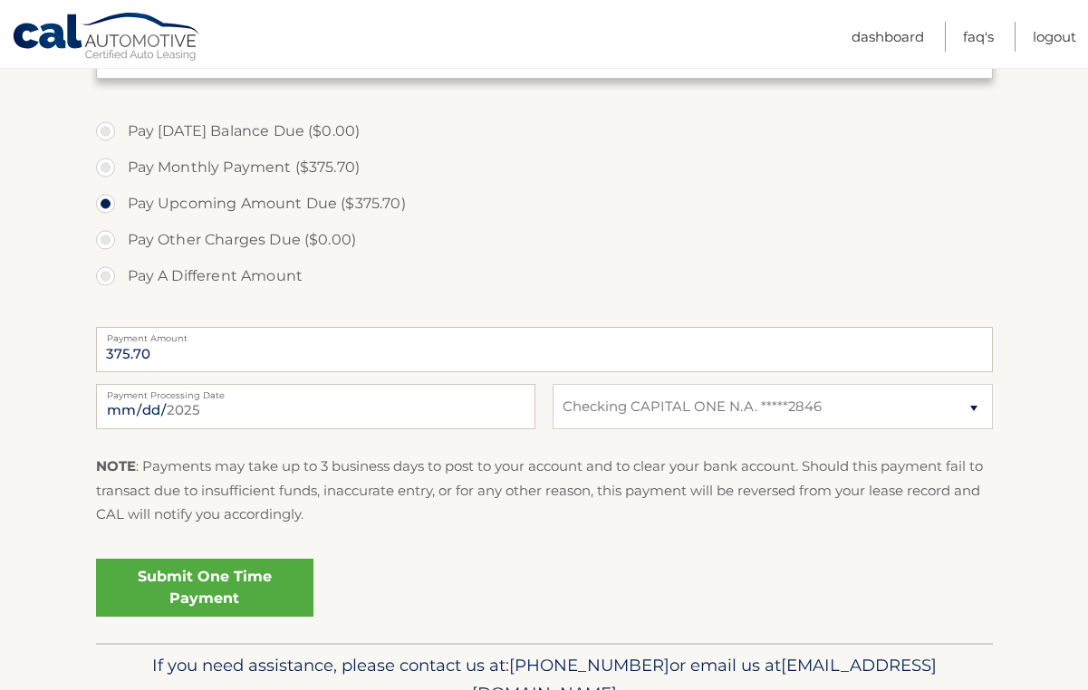
click at [211, 593] on link "Submit One Time Payment" at bounding box center [204, 588] width 217 height 58
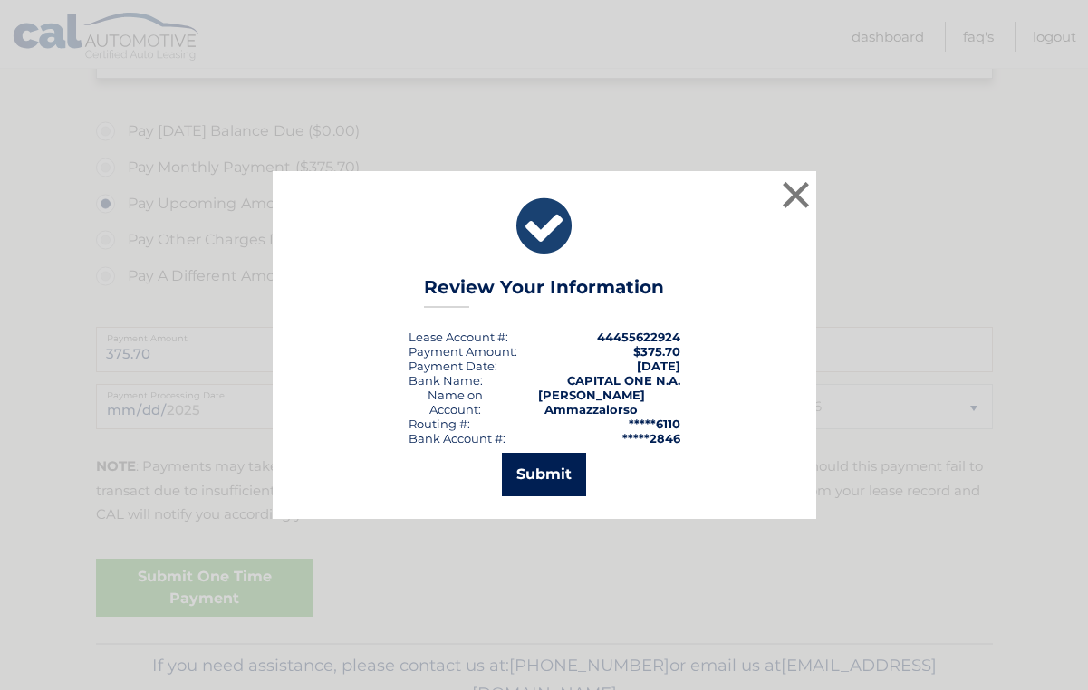
click at [550, 475] on button "Submit" at bounding box center [544, 474] width 84 height 43
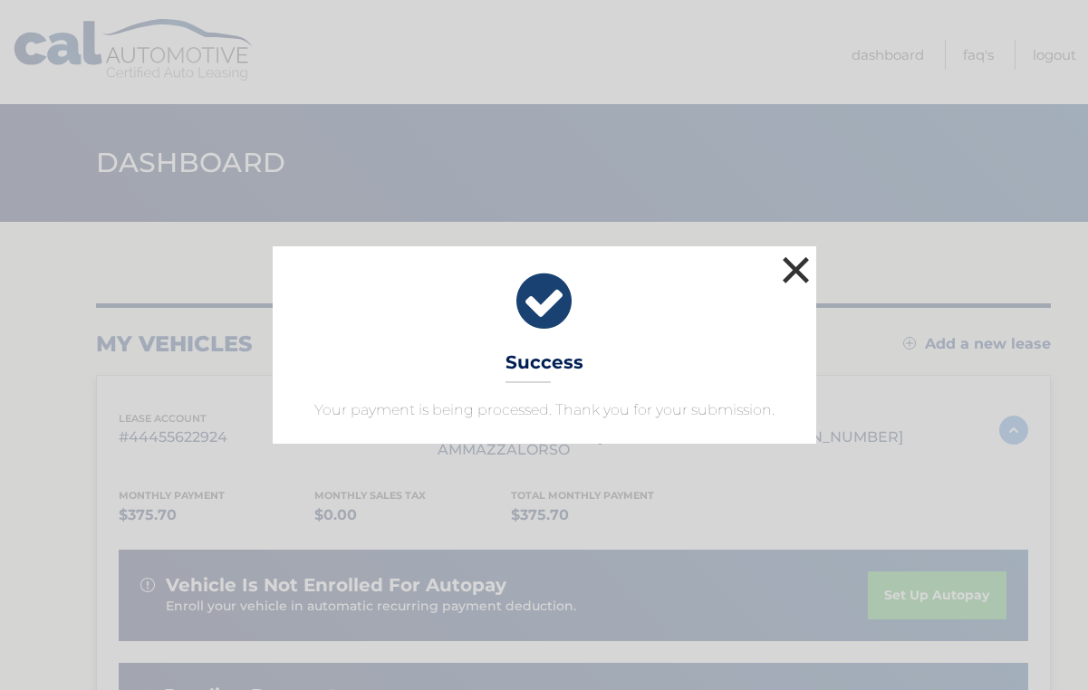
click at [798, 268] on button "×" at bounding box center [796, 270] width 36 height 36
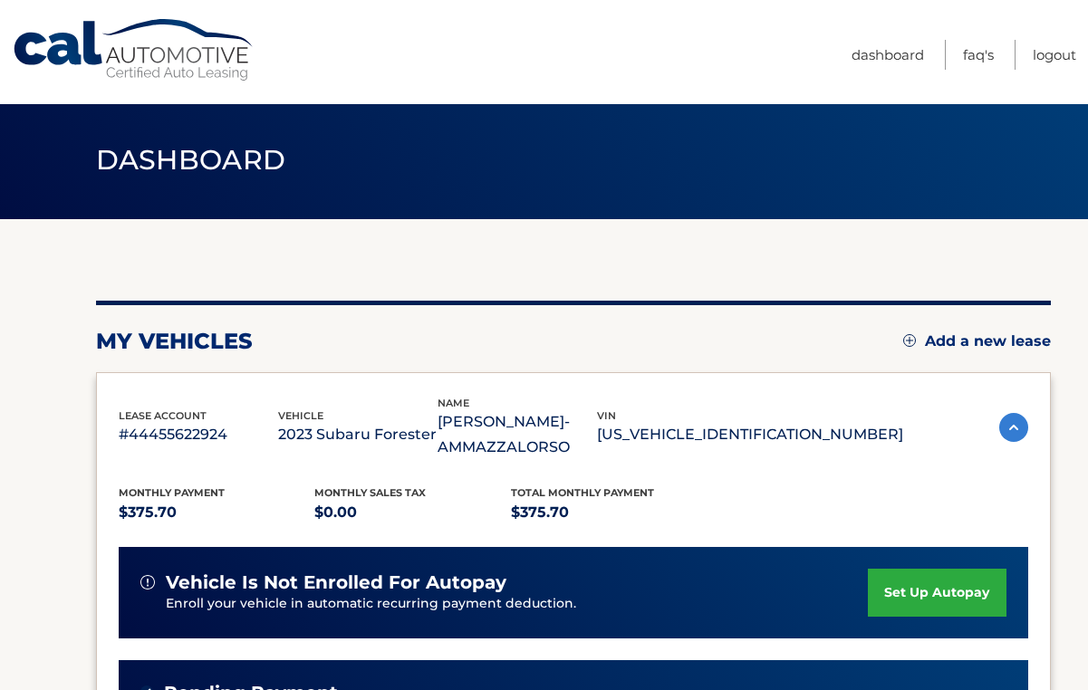
scroll to position [1, 0]
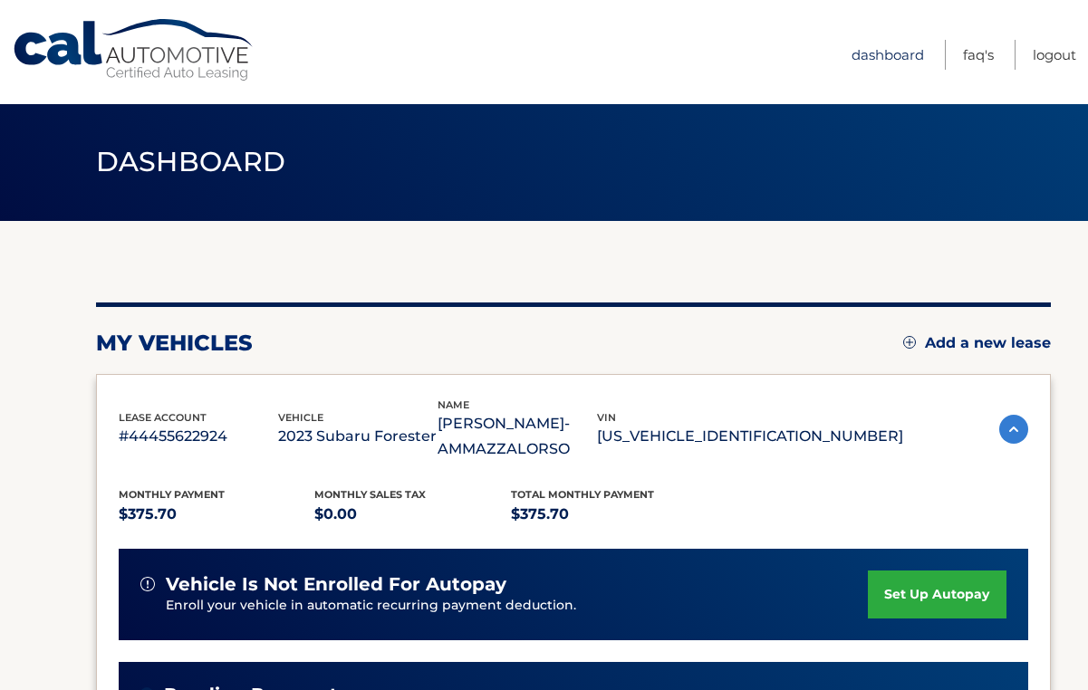
click at [876, 55] on link "Dashboard" at bounding box center [887, 55] width 72 height 30
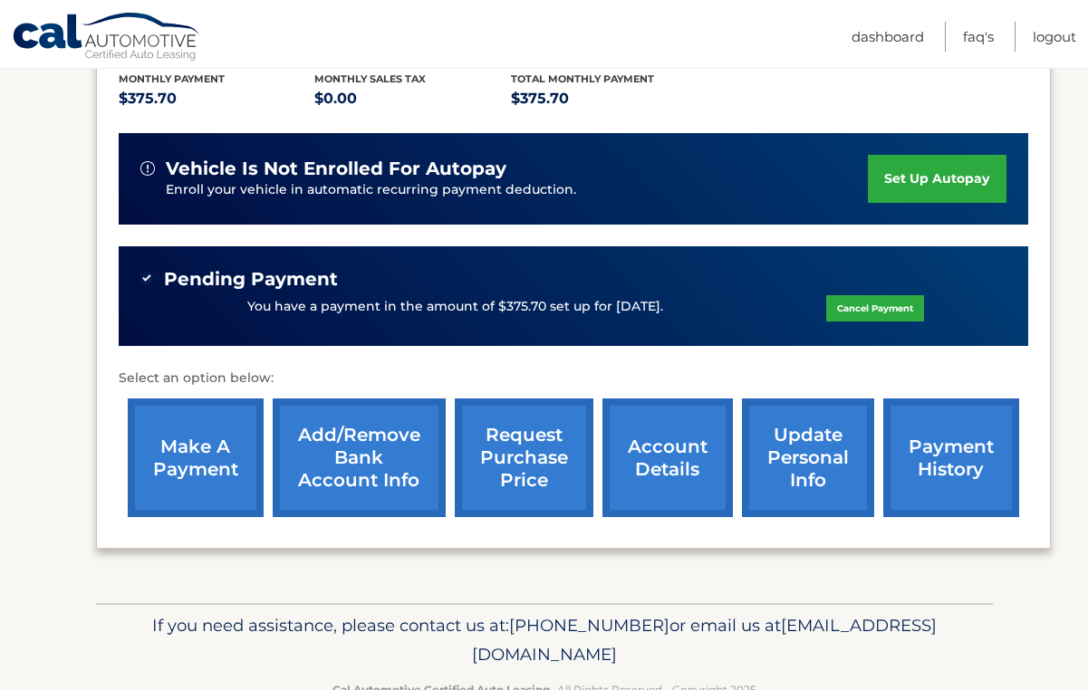
scroll to position [417, 0]
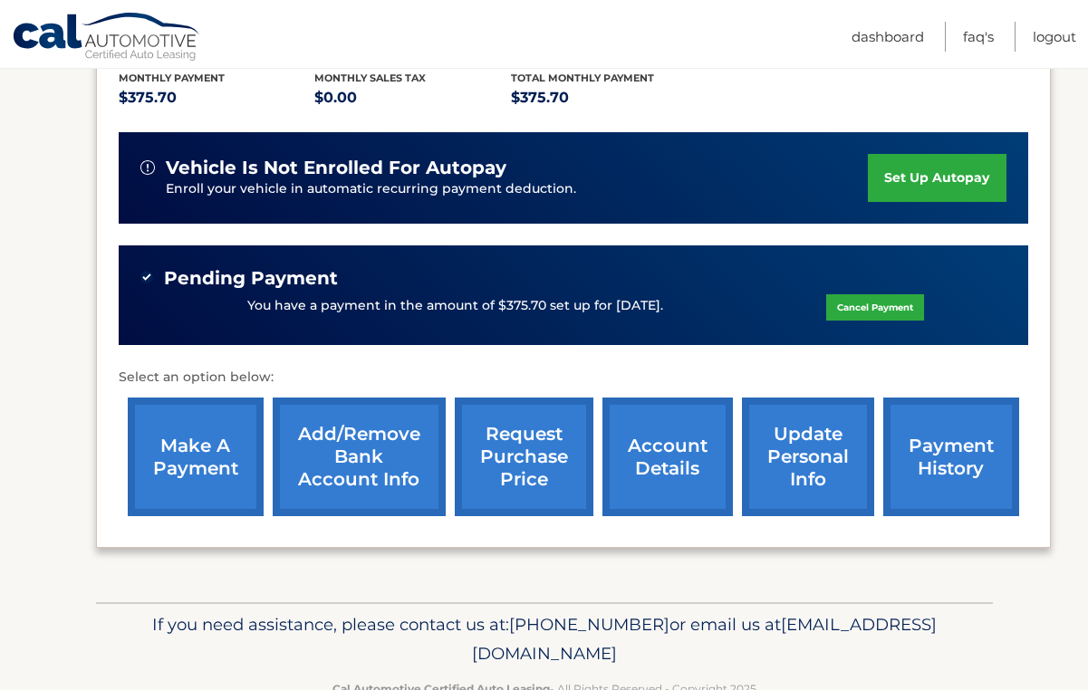
click at [958, 440] on link "payment history" at bounding box center [951, 457] width 136 height 119
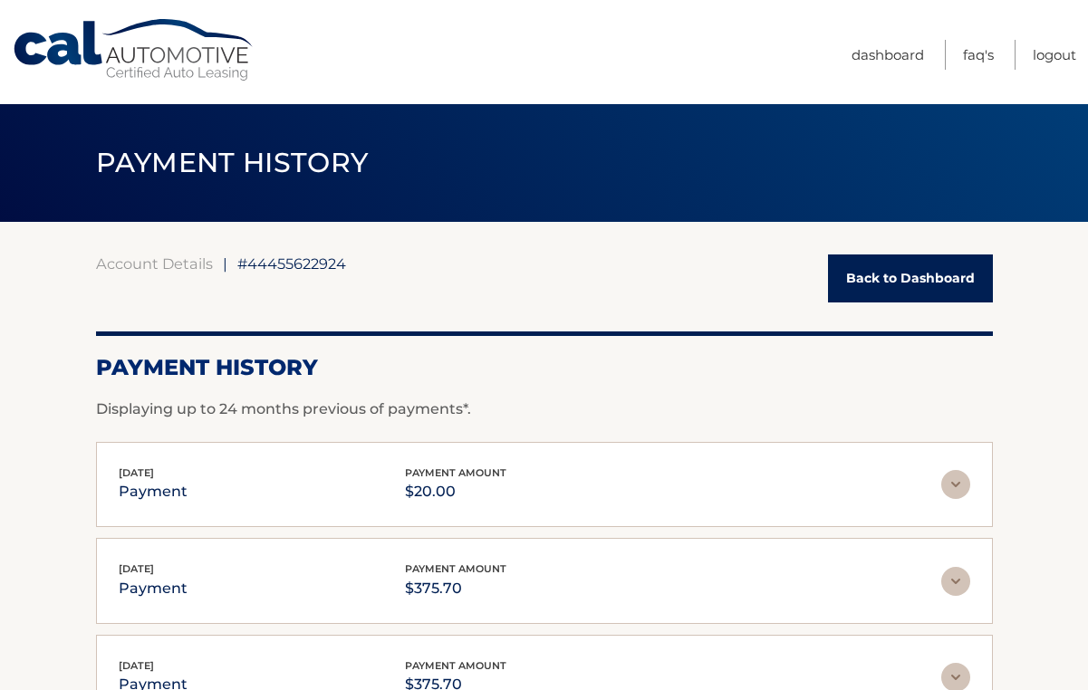
click at [919, 277] on link "Back to Dashboard" at bounding box center [910, 278] width 165 height 48
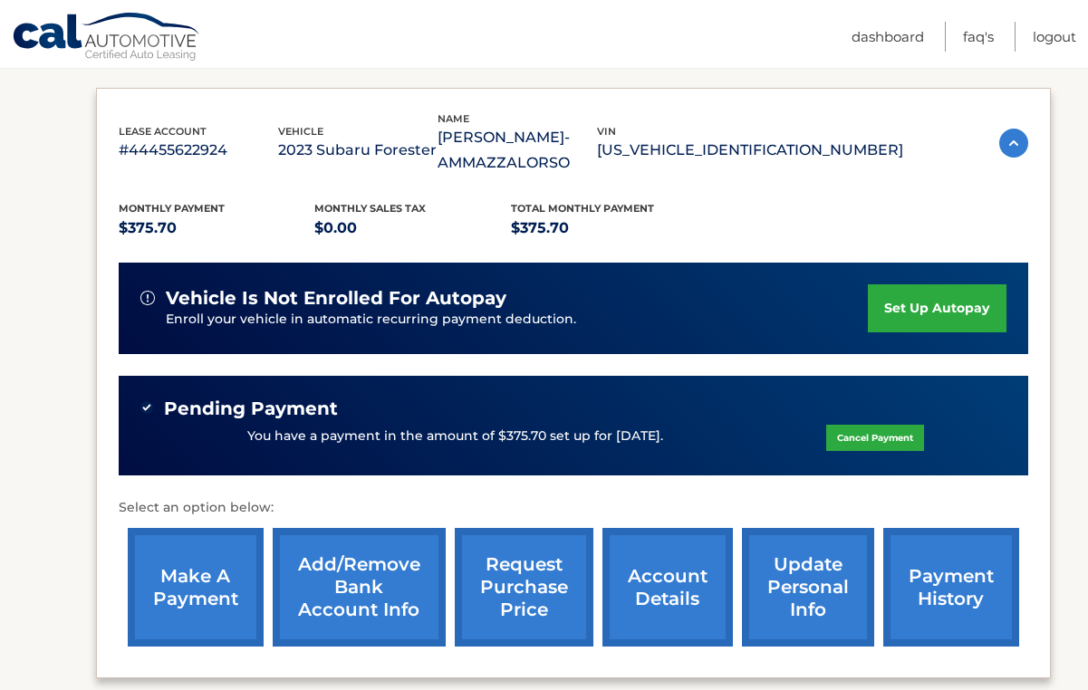
scroll to position [288, 0]
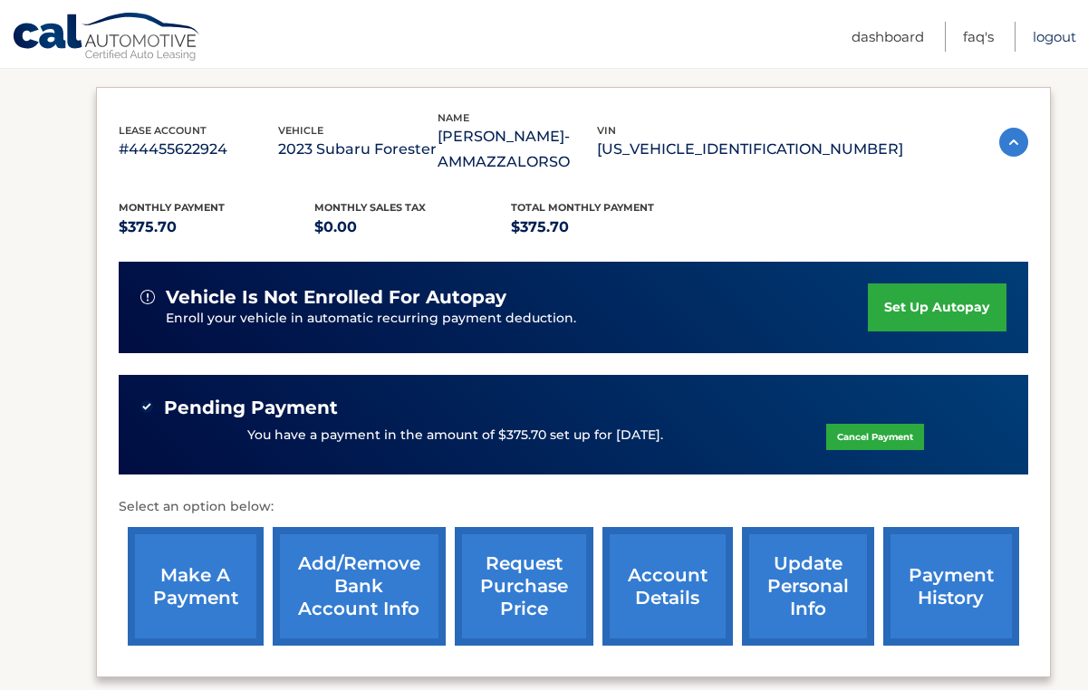
click at [1045, 38] on link "Logout" at bounding box center [1053, 37] width 43 height 30
